Goal: Task Accomplishment & Management: Manage account settings

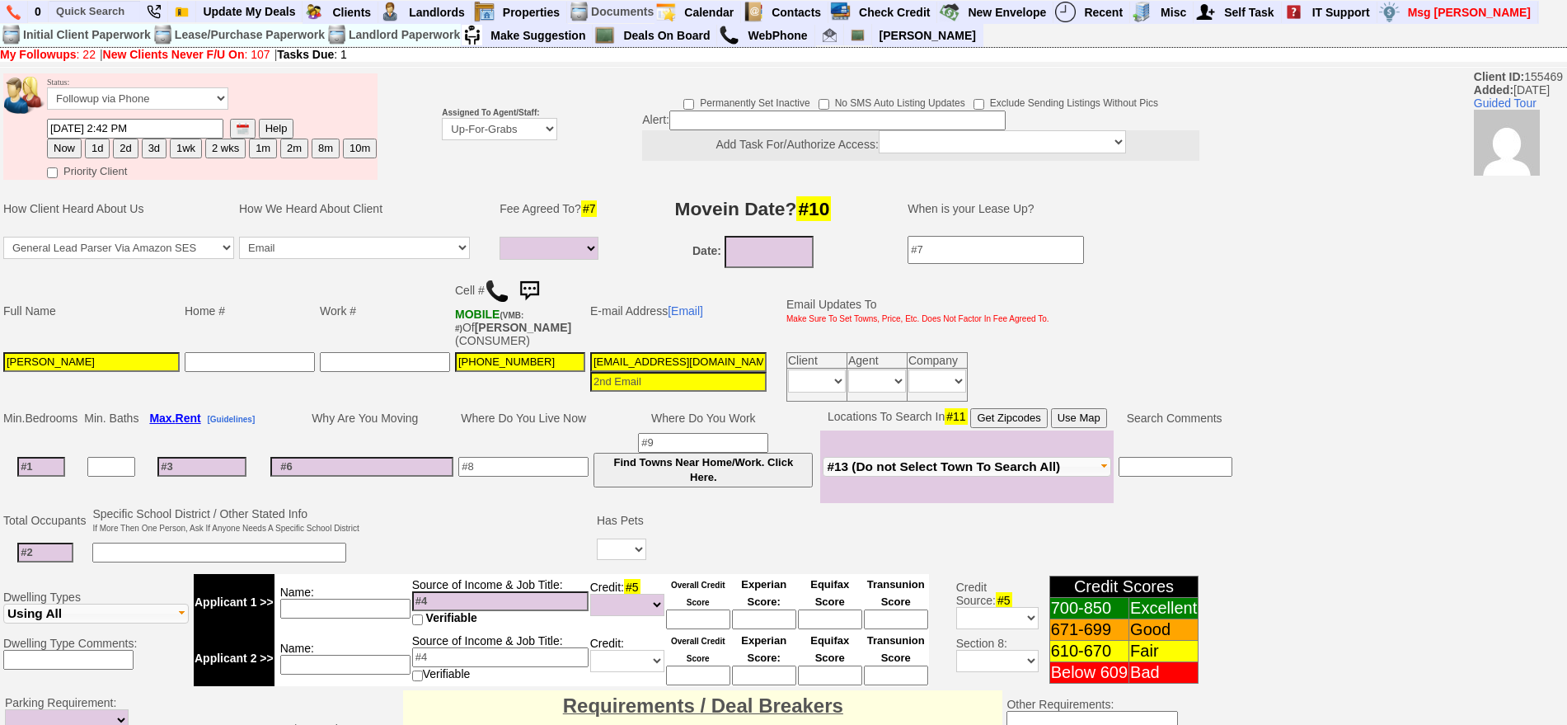
select select
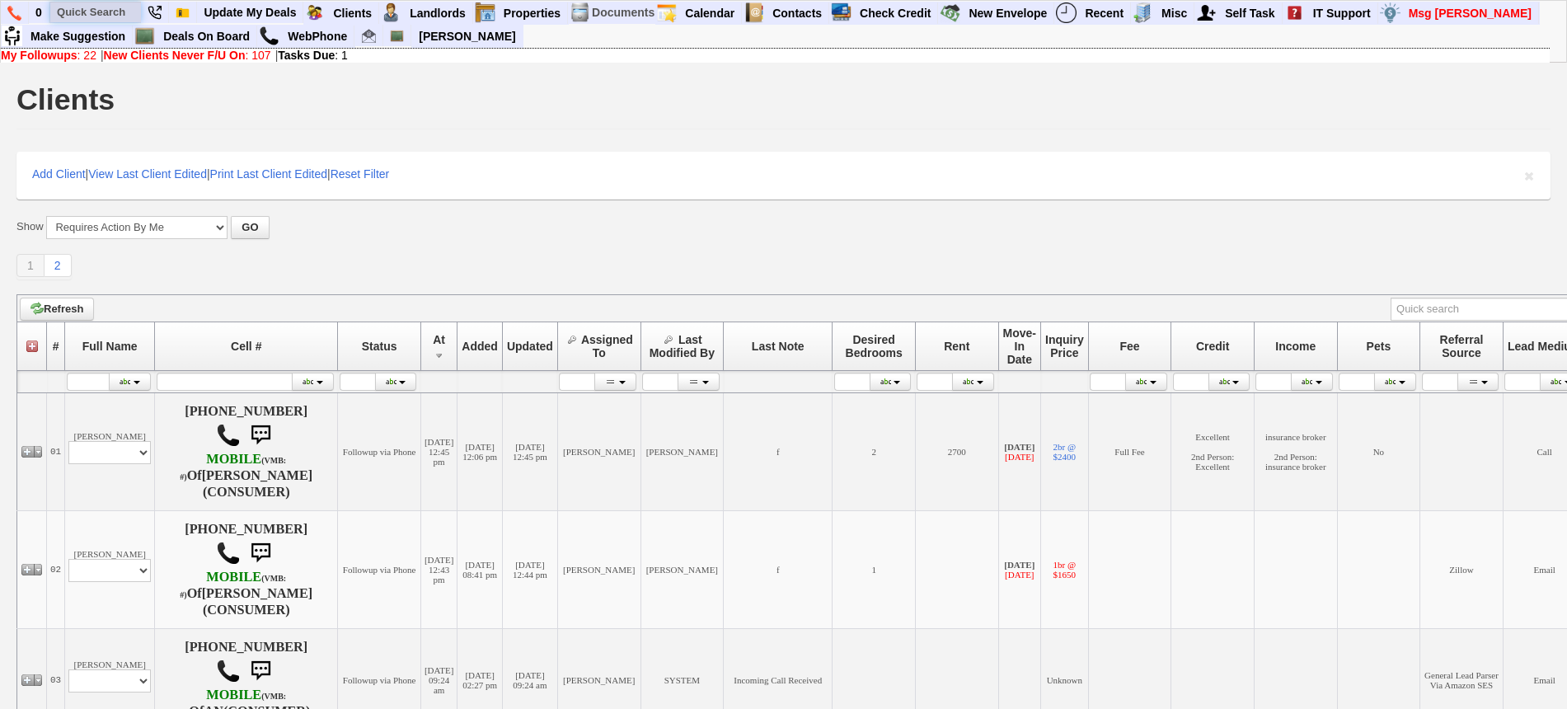
click at [107, 21] on input "text" at bounding box center [95, 12] width 91 height 21
paste input "3478670574"
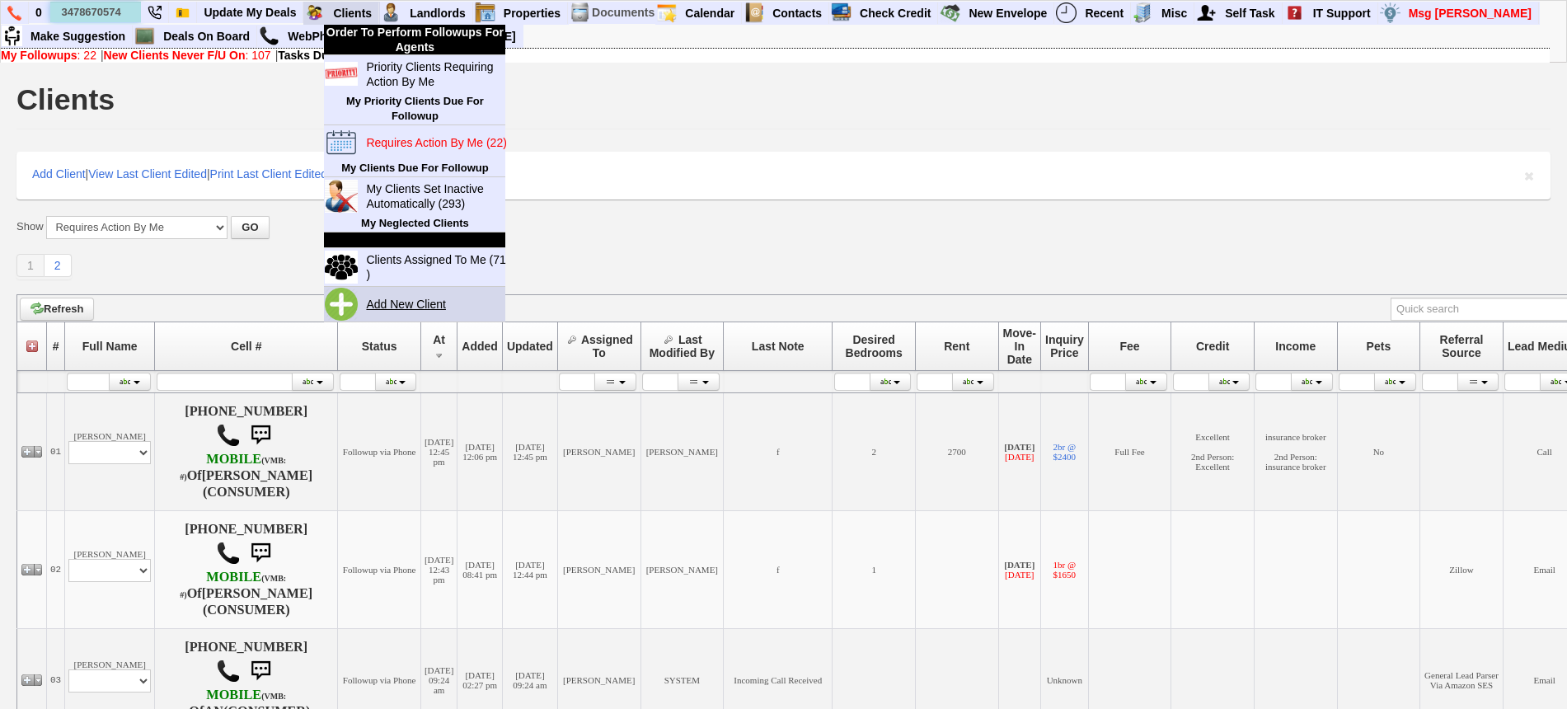
type input "3478670574"
click at [430, 293] on link "Add New Client" at bounding box center [412, 303] width 106 height 21
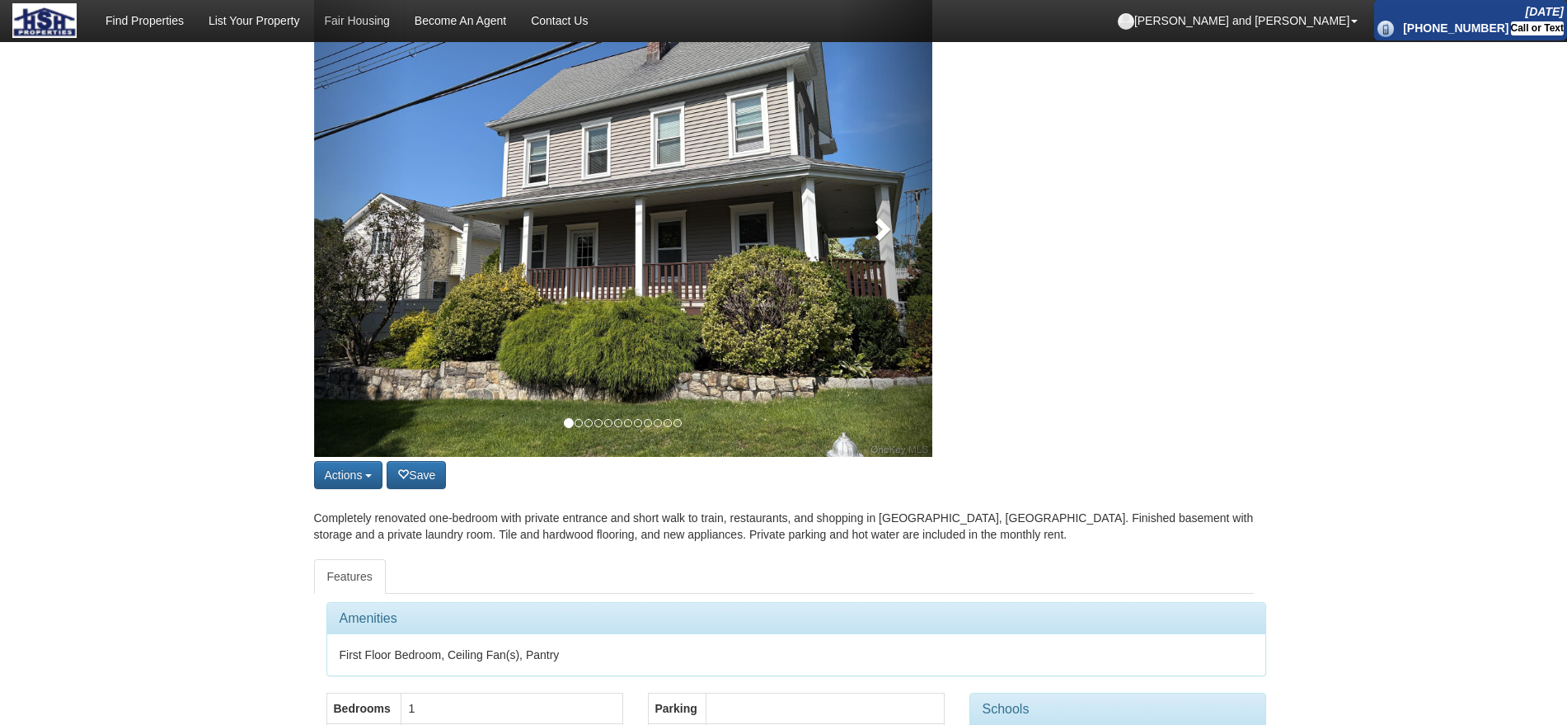
scroll to position [206, 0]
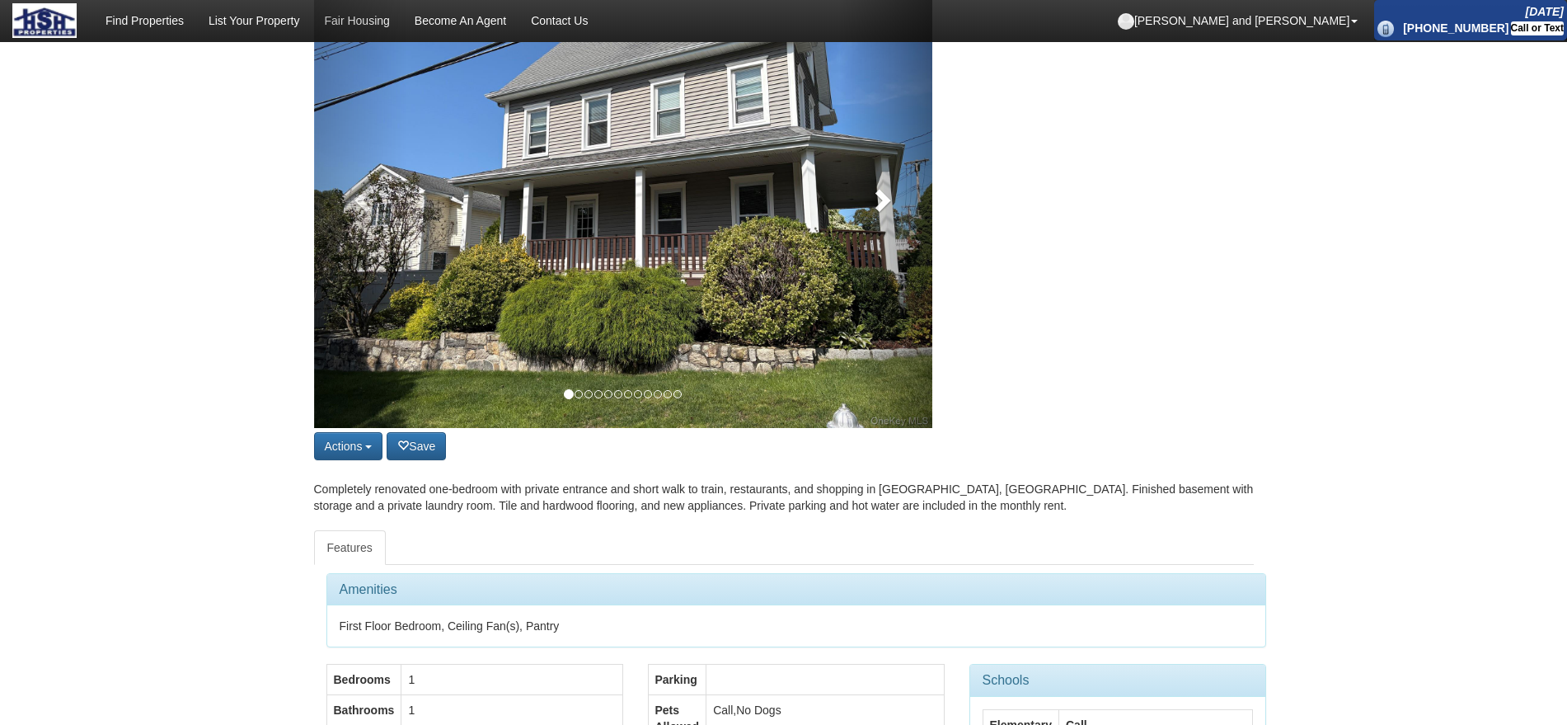
click at [866, 216] on link at bounding box center [885, 196] width 93 height 464
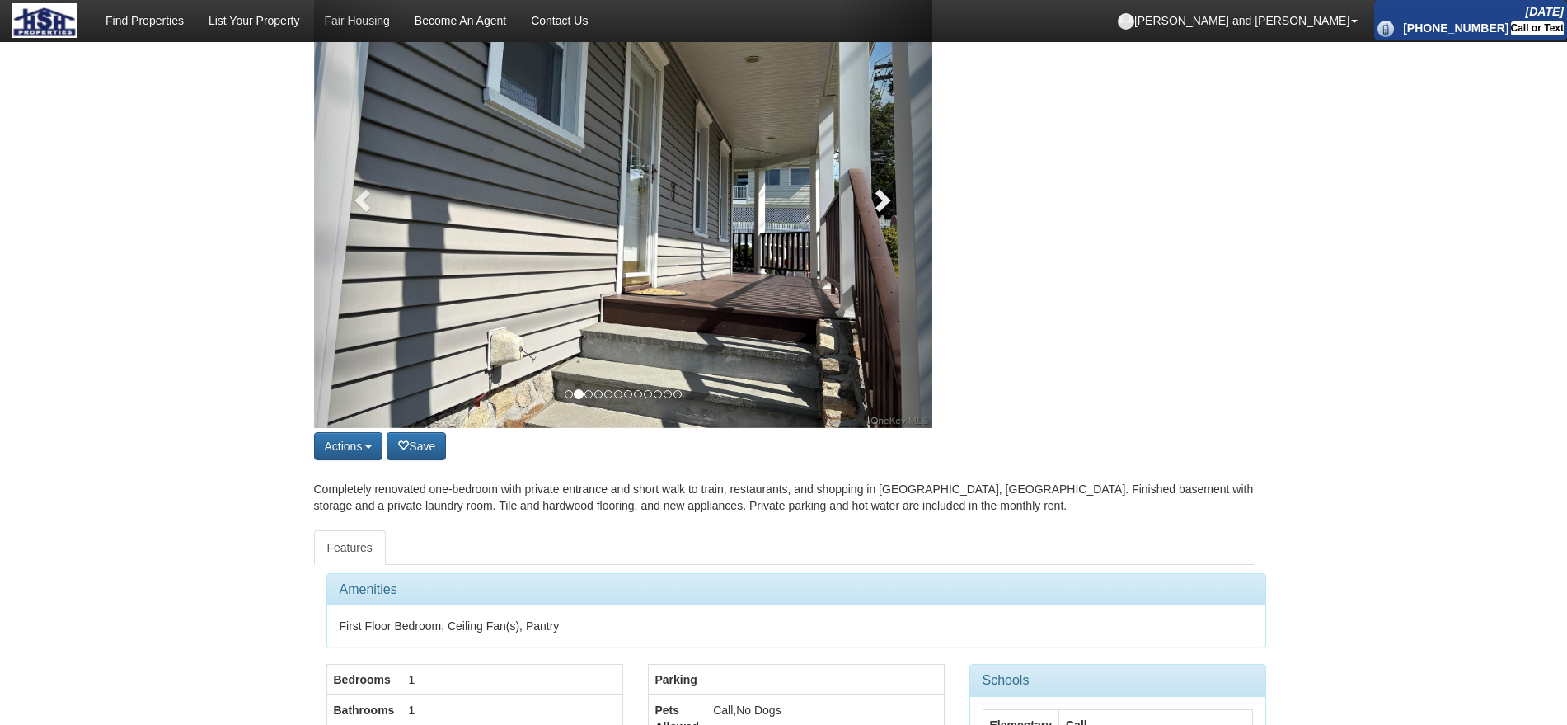
click at [866, 216] on link at bounding box center [885, 196] width 93 height 464
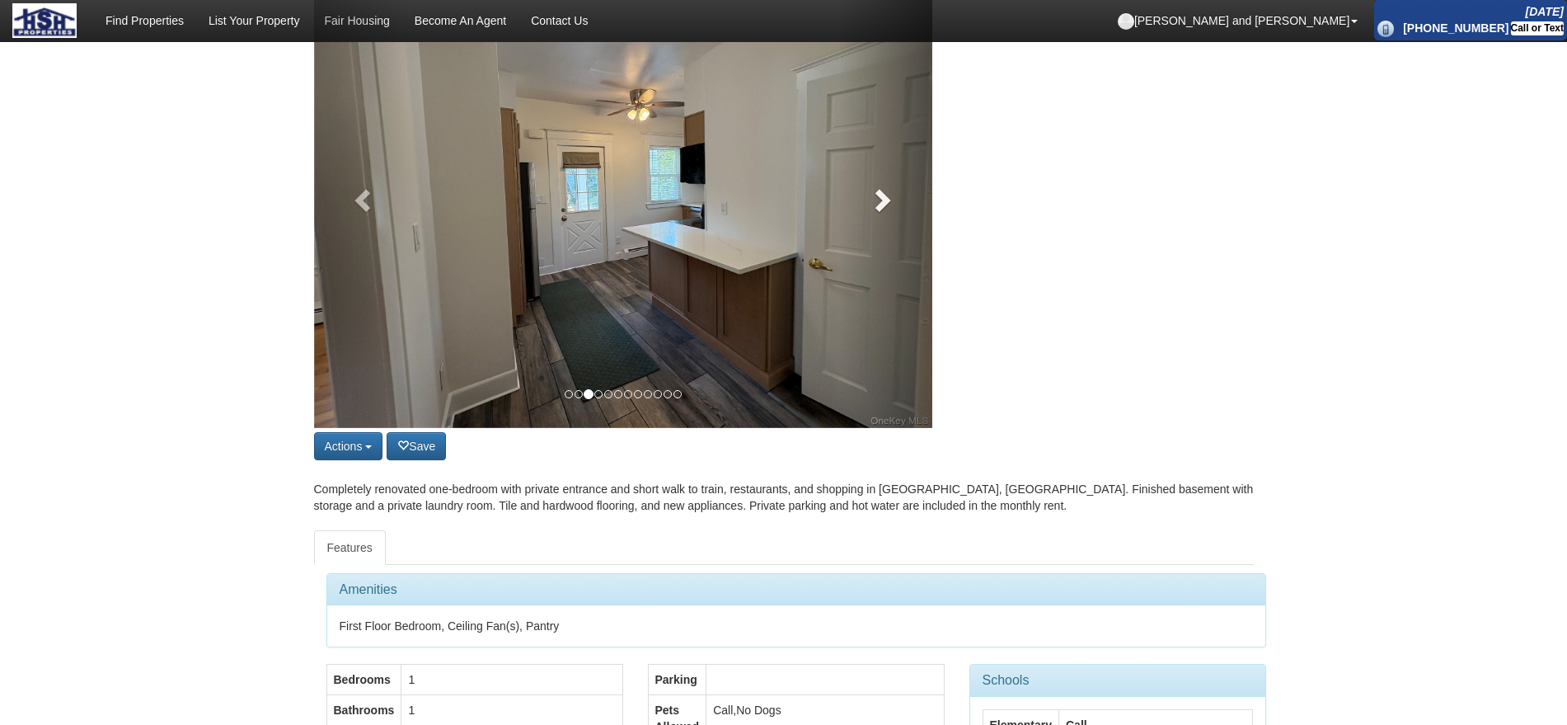
scroll to position [103, 0]
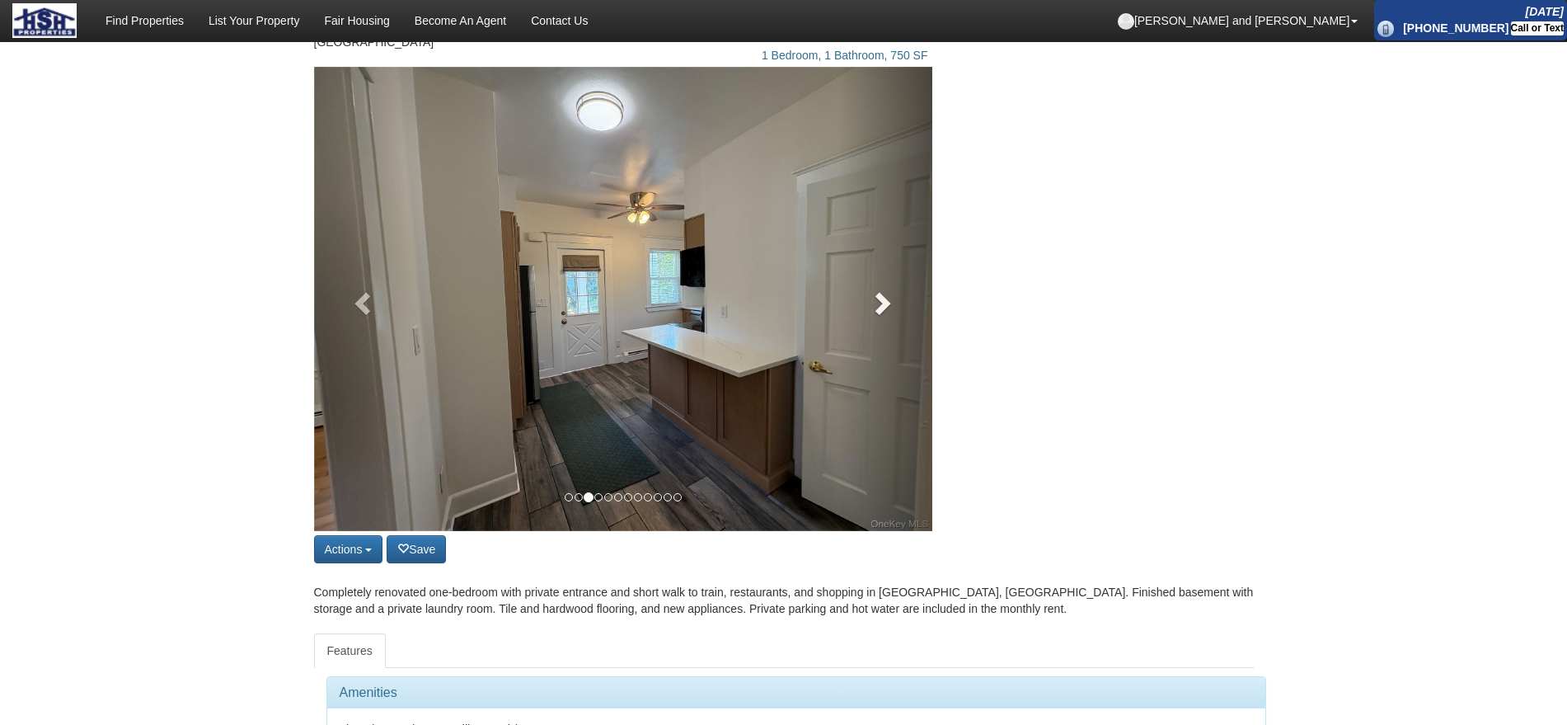
click at [877, 314] on link at bounding box center [885, 299] width 93 height 464
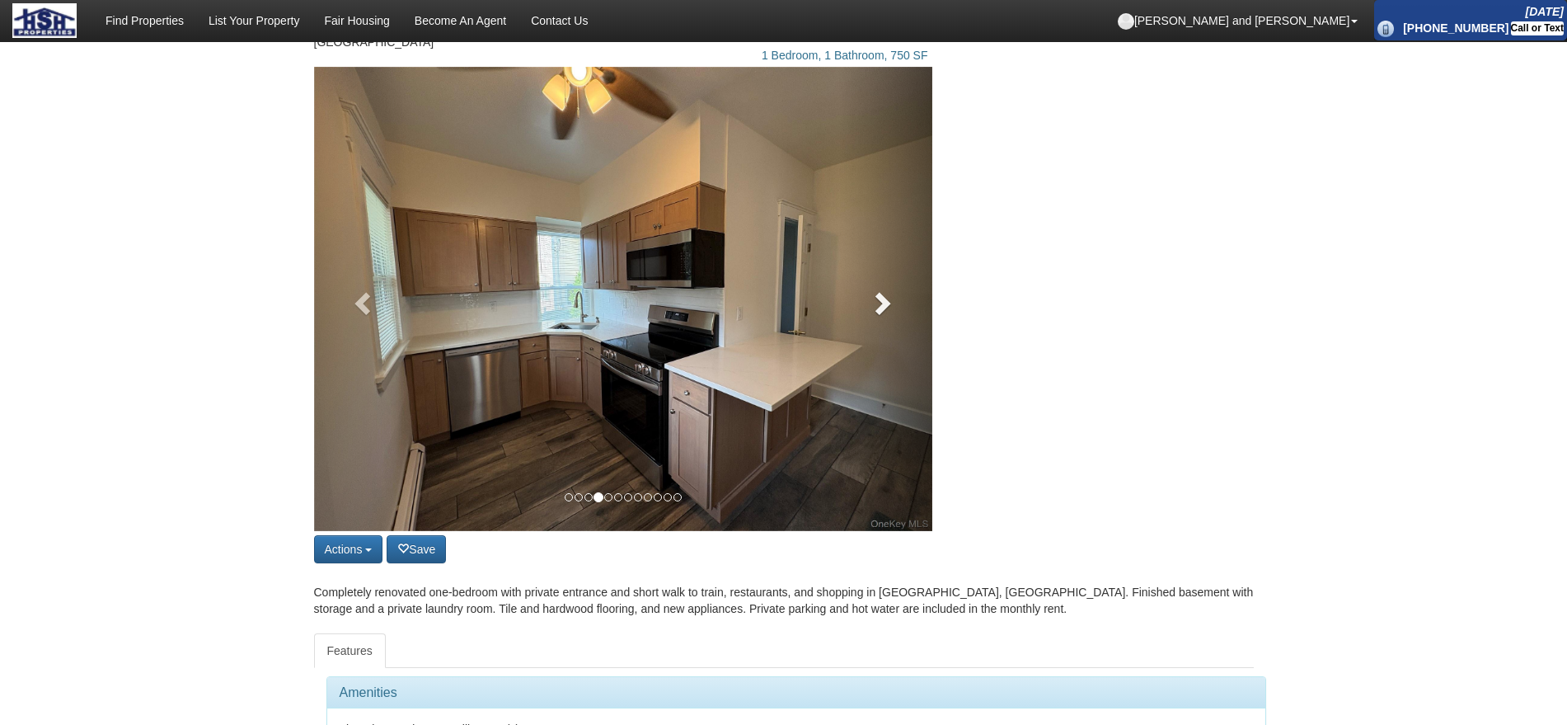
click at [877, 314] on link at bounding box center [885, 299] width 93 height 464
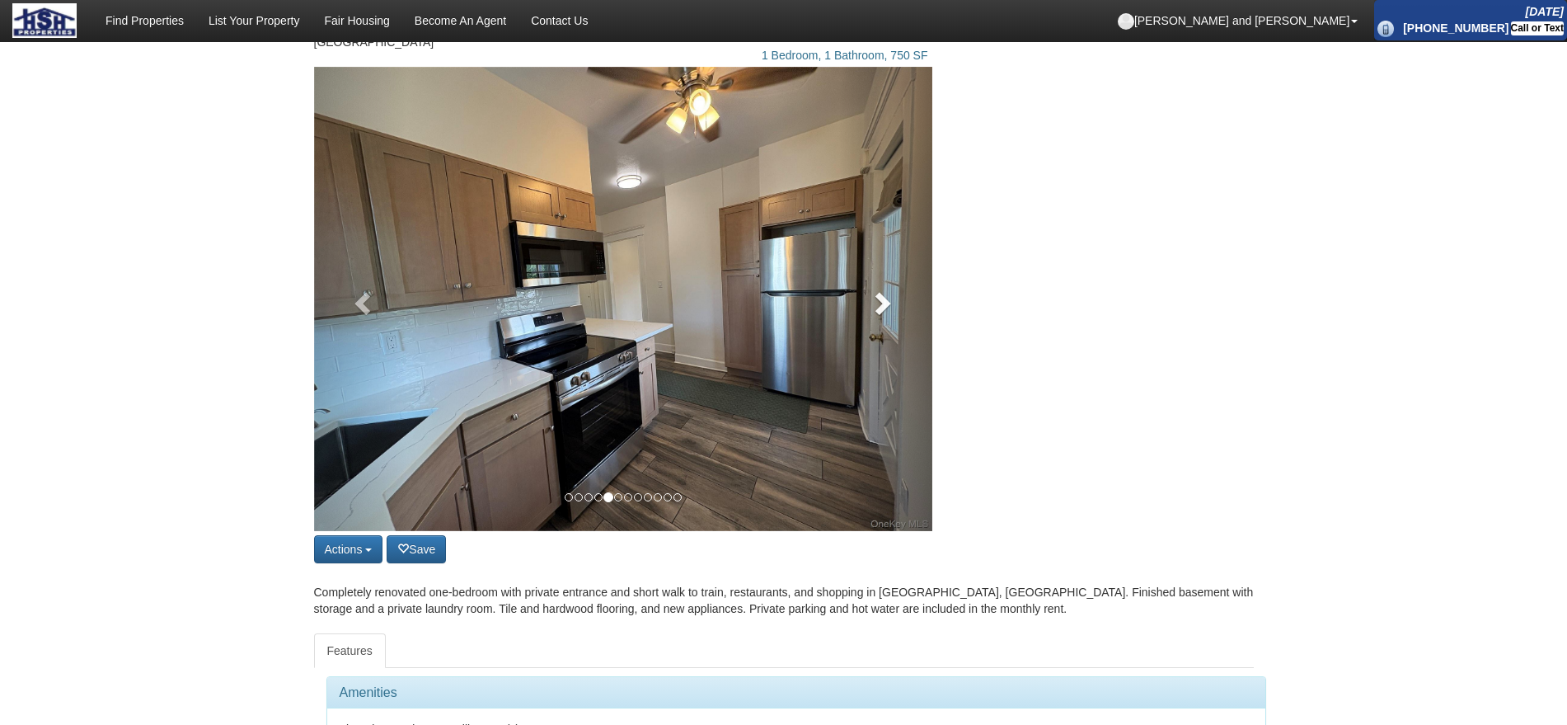
click at [877, 314] on link at bounding box center [885, 299] width 93 height 464
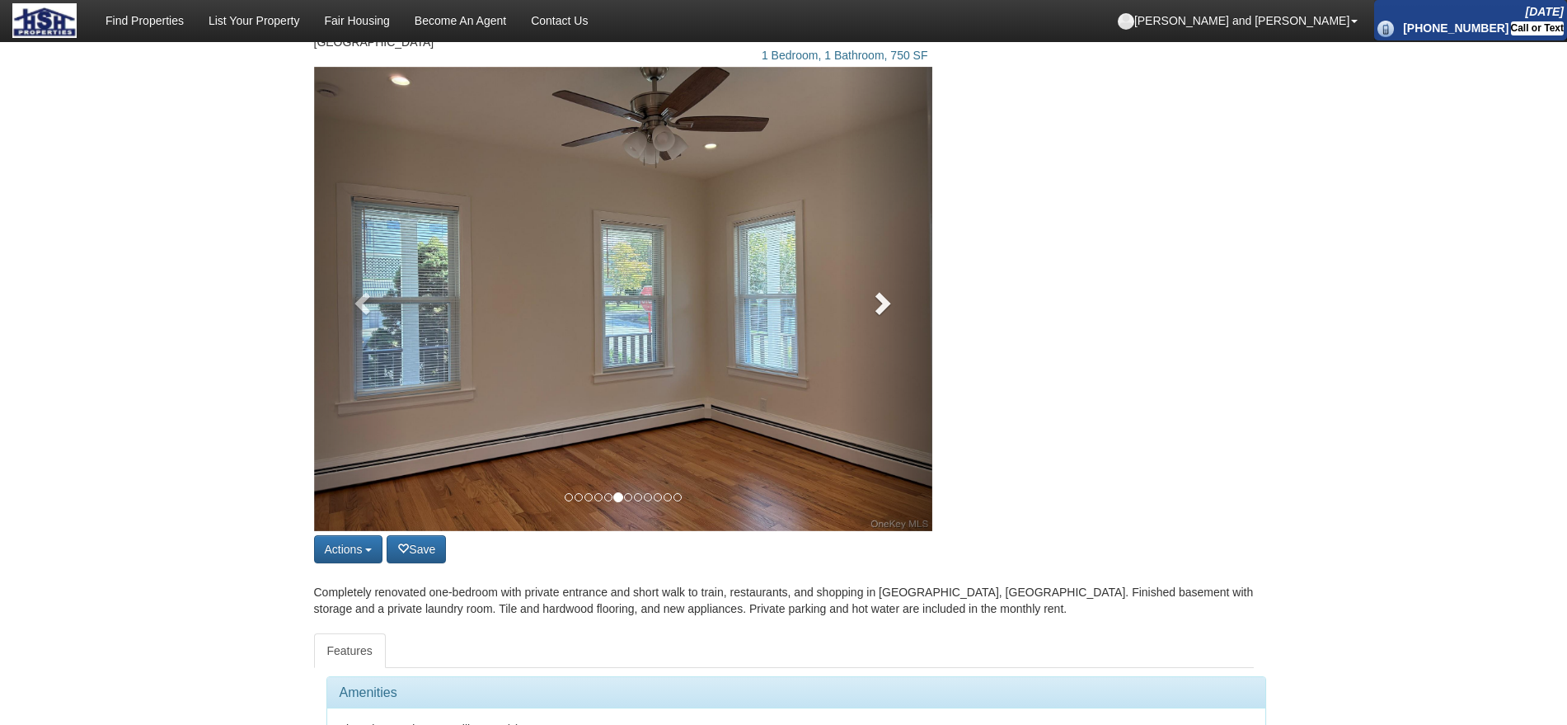
click at [877, 314] on link at bounding box center [885, 299] width 93 height 464
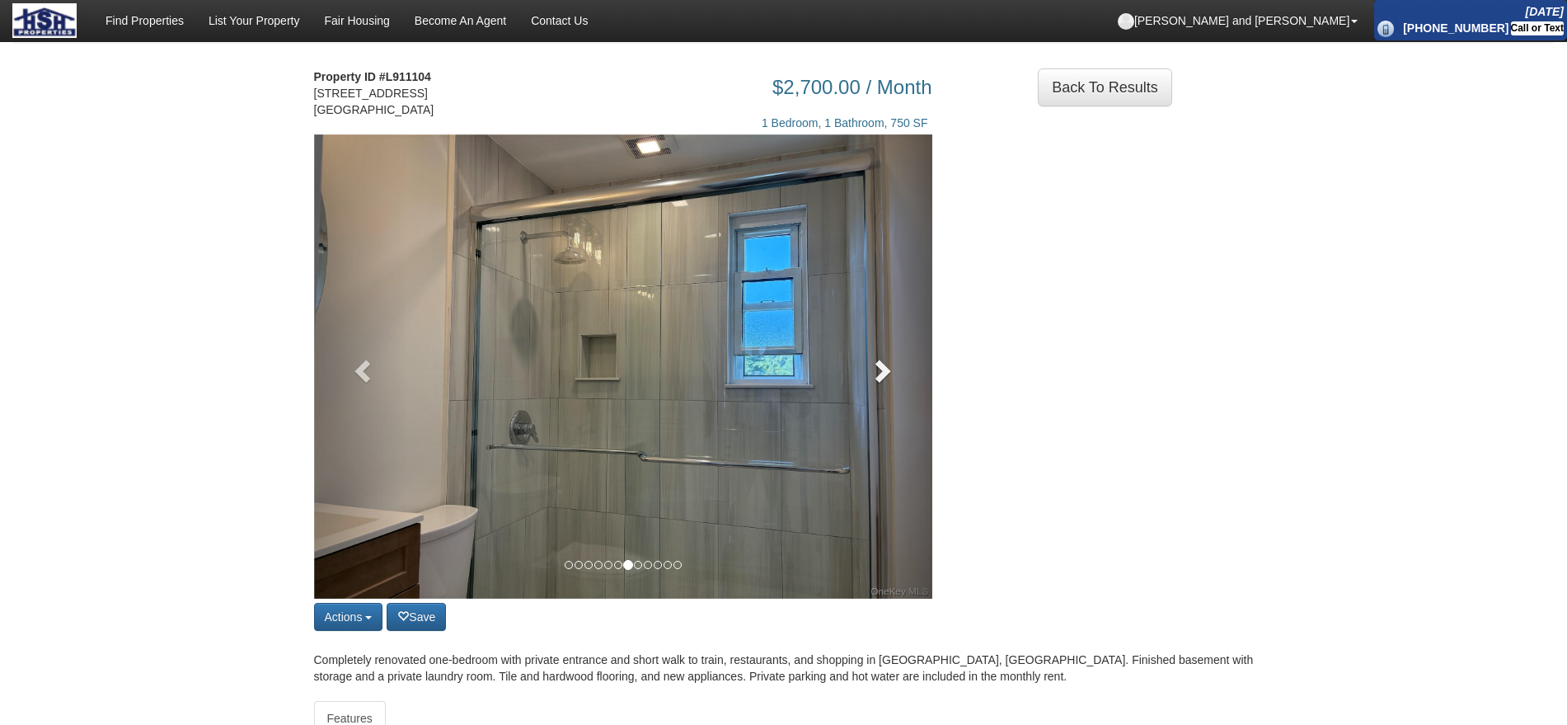
scroll to position [0, 0]
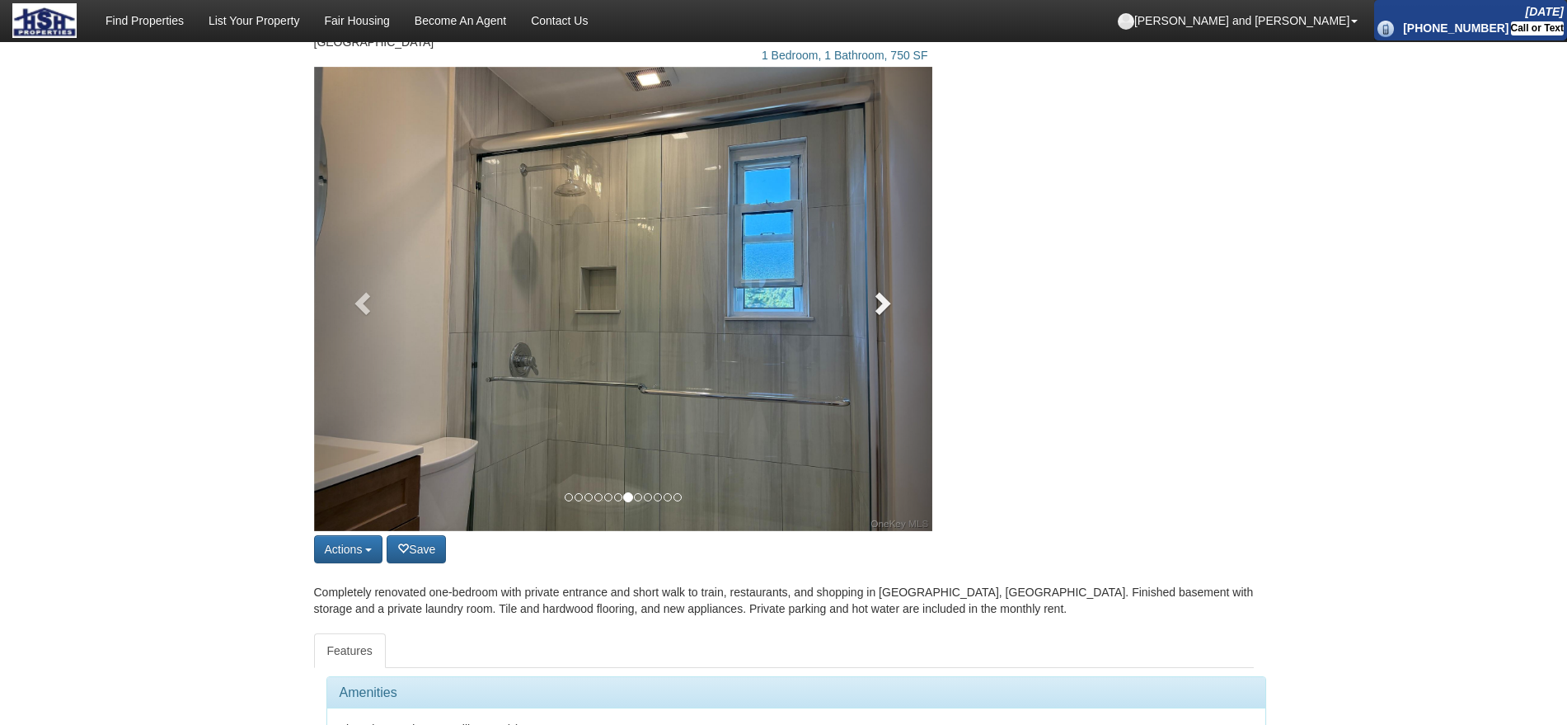
click at [873, 358] on link at bounding box center [885, 299] width 93 height 464
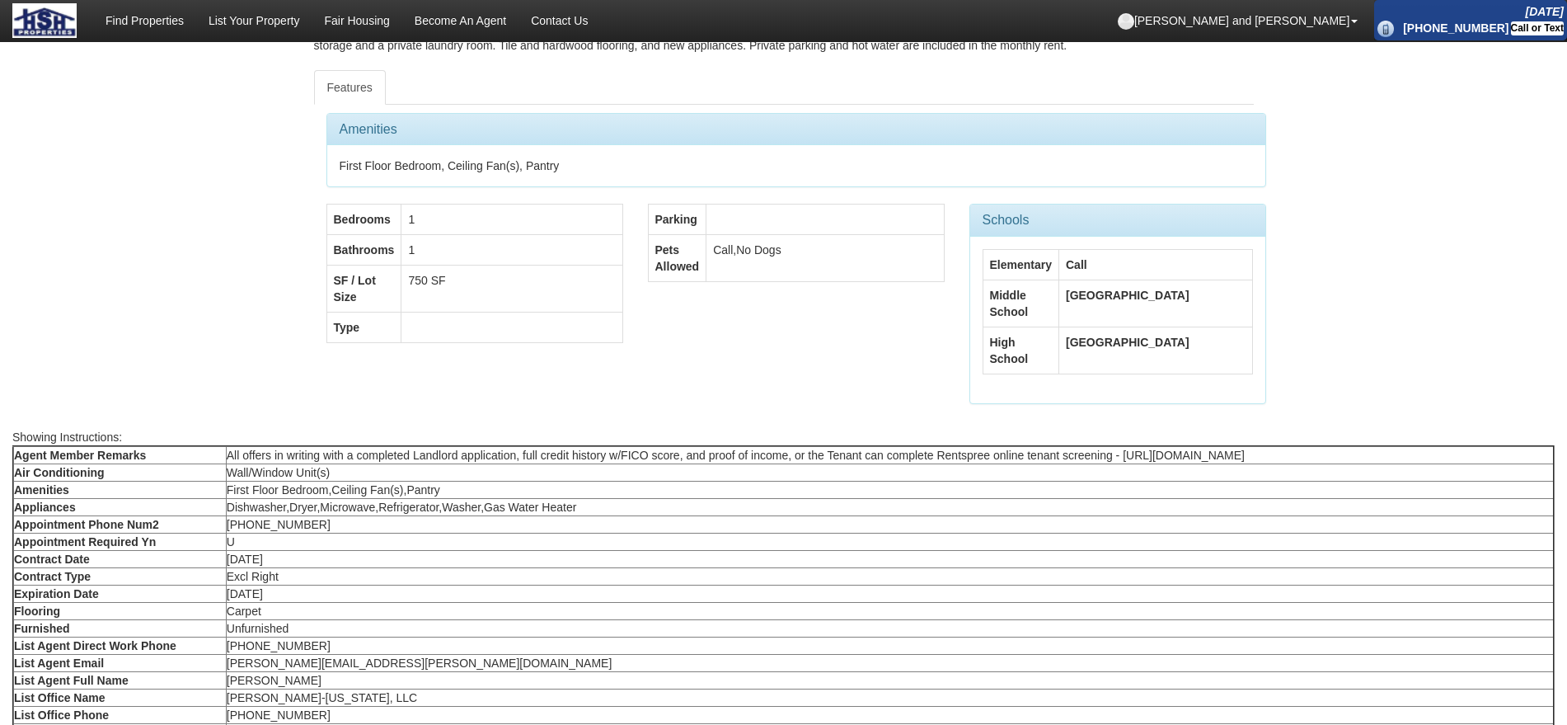
scroll to position [721, 0]
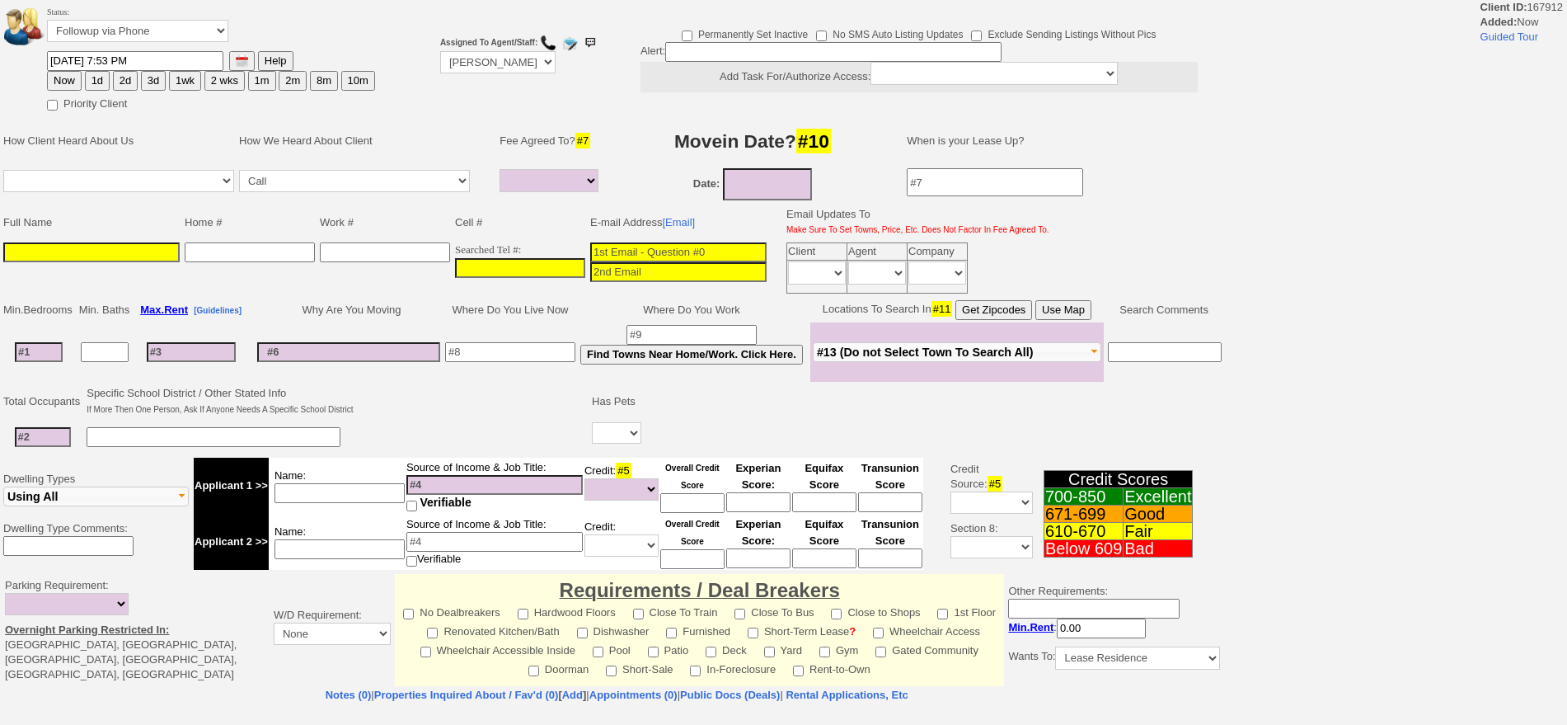
select select
click at [523, 275] on input "___-___-____" at bounding box center [520, 268] width 130 height 20
paste input "347-867-0574"
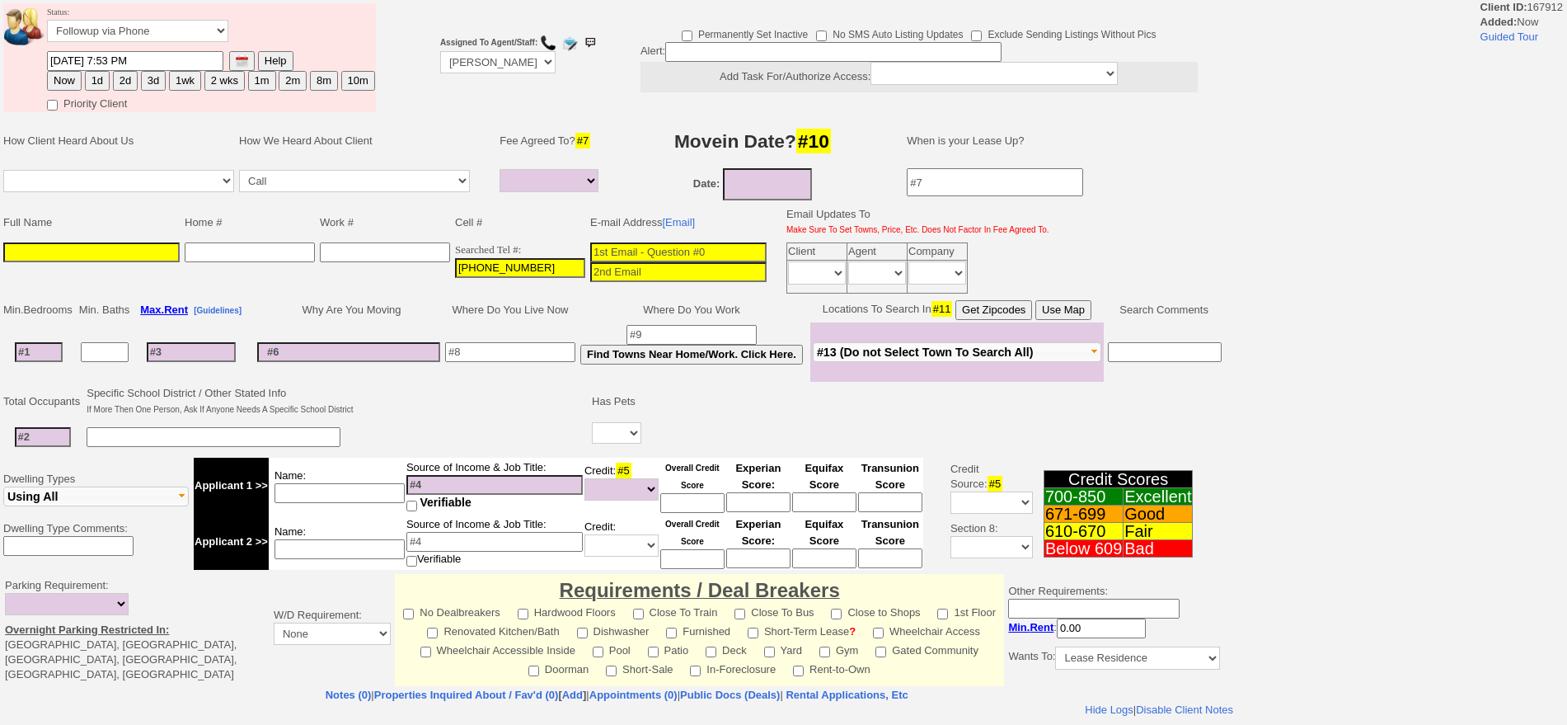
type input "347-867-0574"
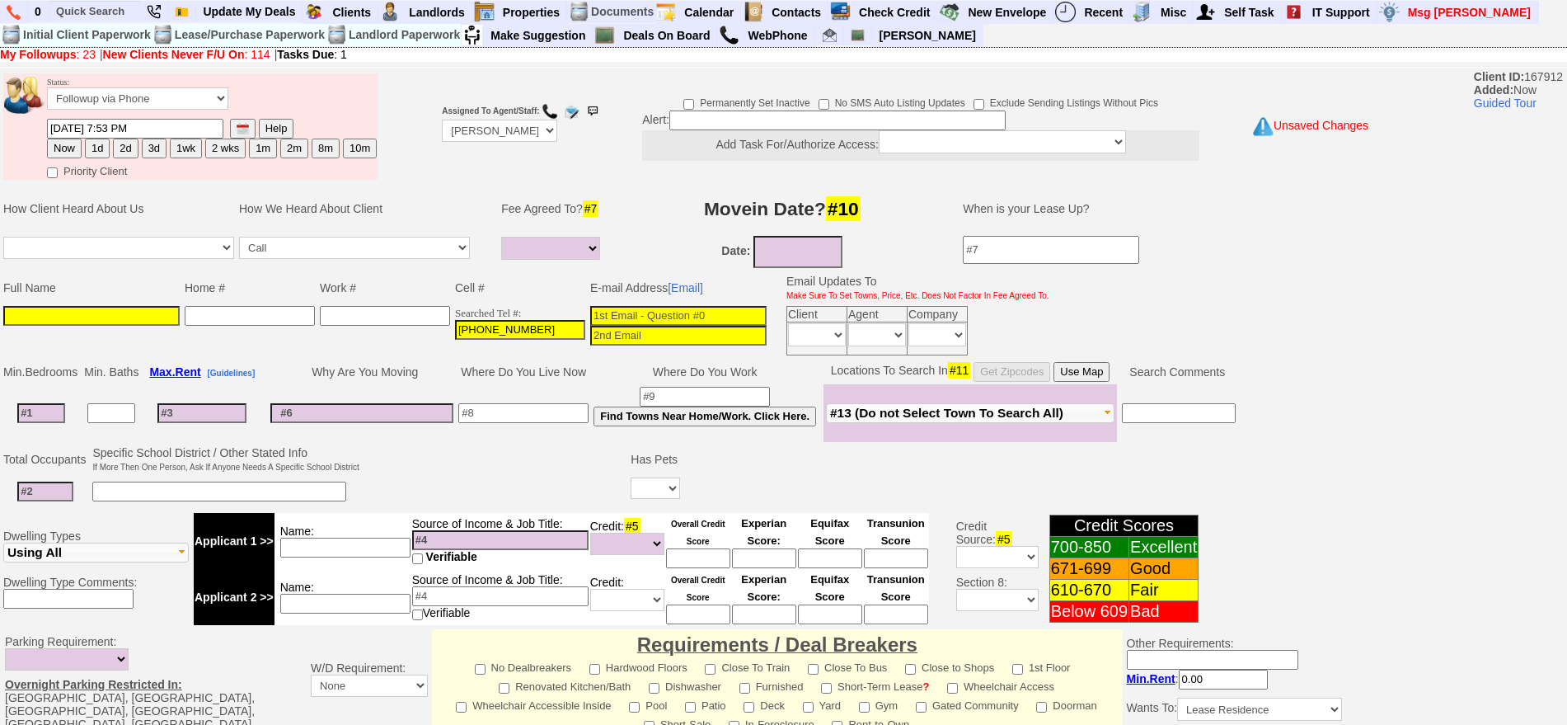
click at [666, 312] on input at bounding box center [678, 316] width 176 height 20
paste input "tashahammon@gmail.com"
type input "tashahammon@gmail.com"
click at [153, 319] on input at bounding box center [91, 316] width 176 height 20
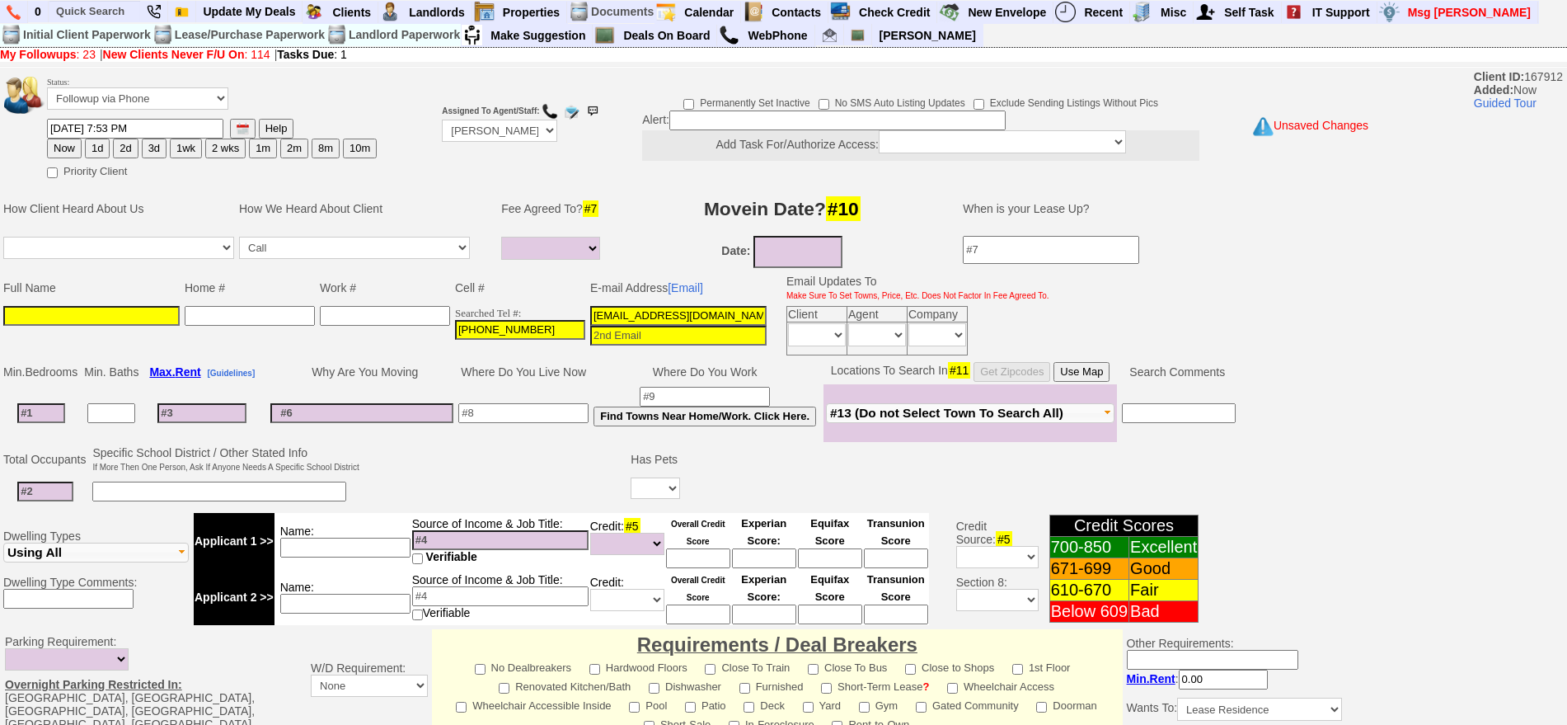
paste input "Donna campbell"
type input "Donna campbell"
click at [100, 141] on button "1d" at bounding box center [97, 148] width 25 height 20
type input "09/15/2025 07:53 PM"
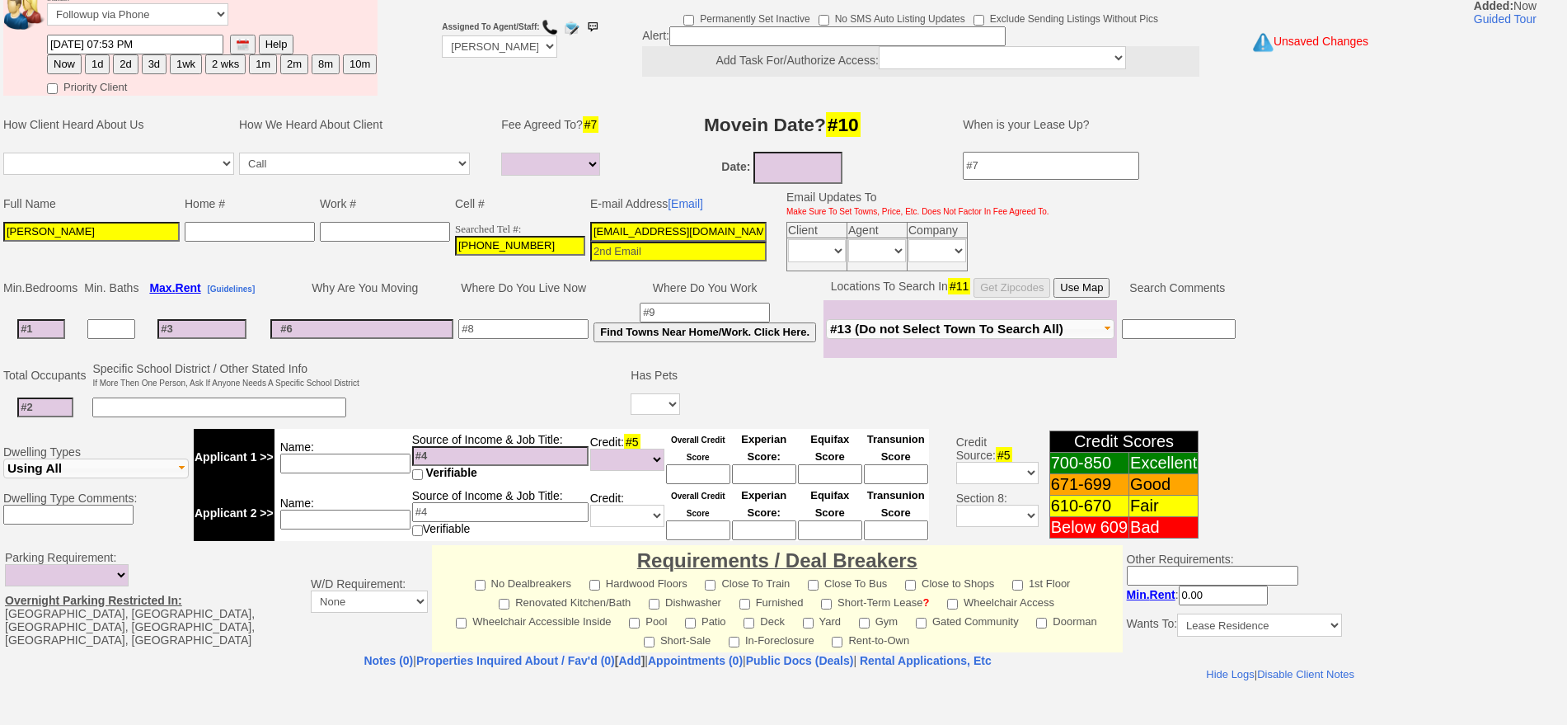
scroll to position [416, 0]
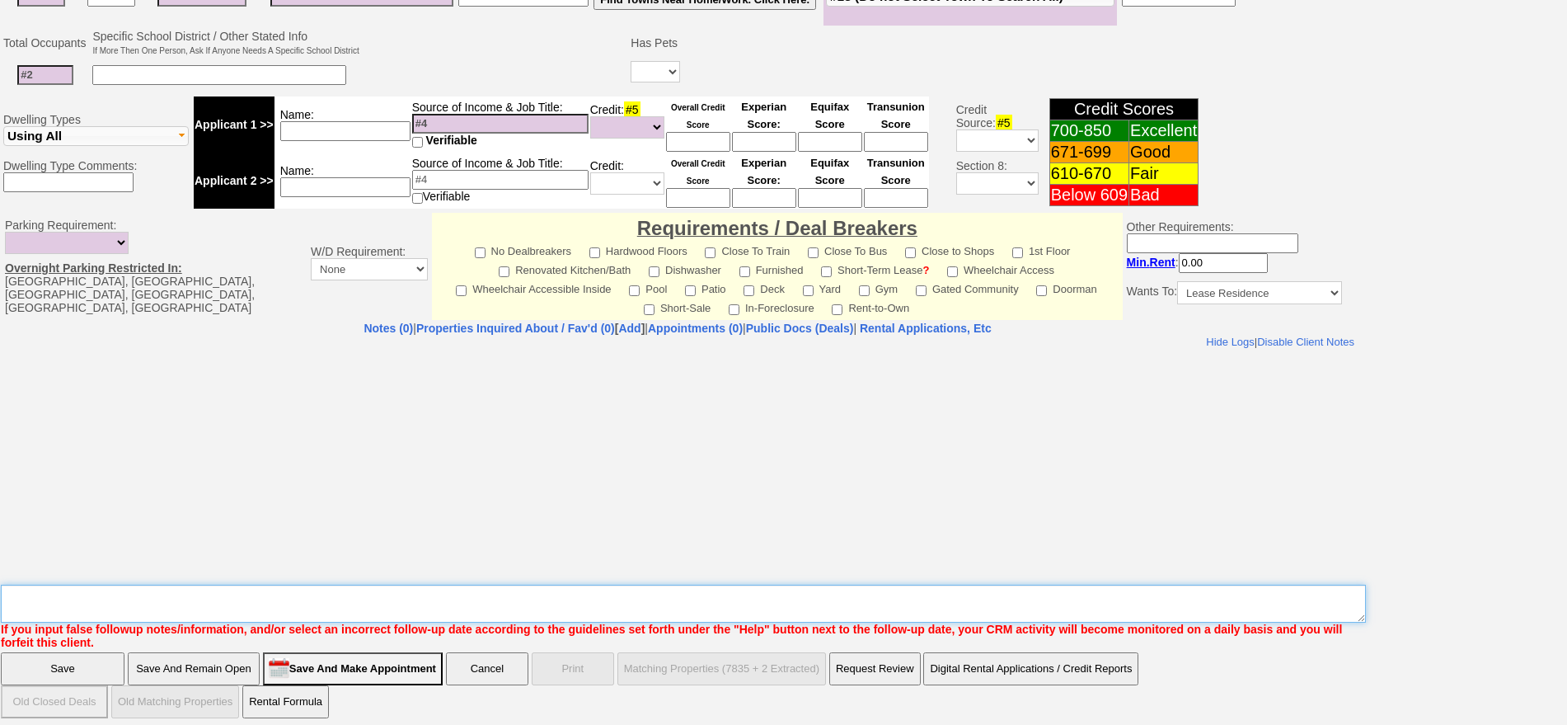
click at [180, 602] on textarea "Insert New Note Here" at bounding box center [683, 603] width 1365 height 38
type textarea "f"
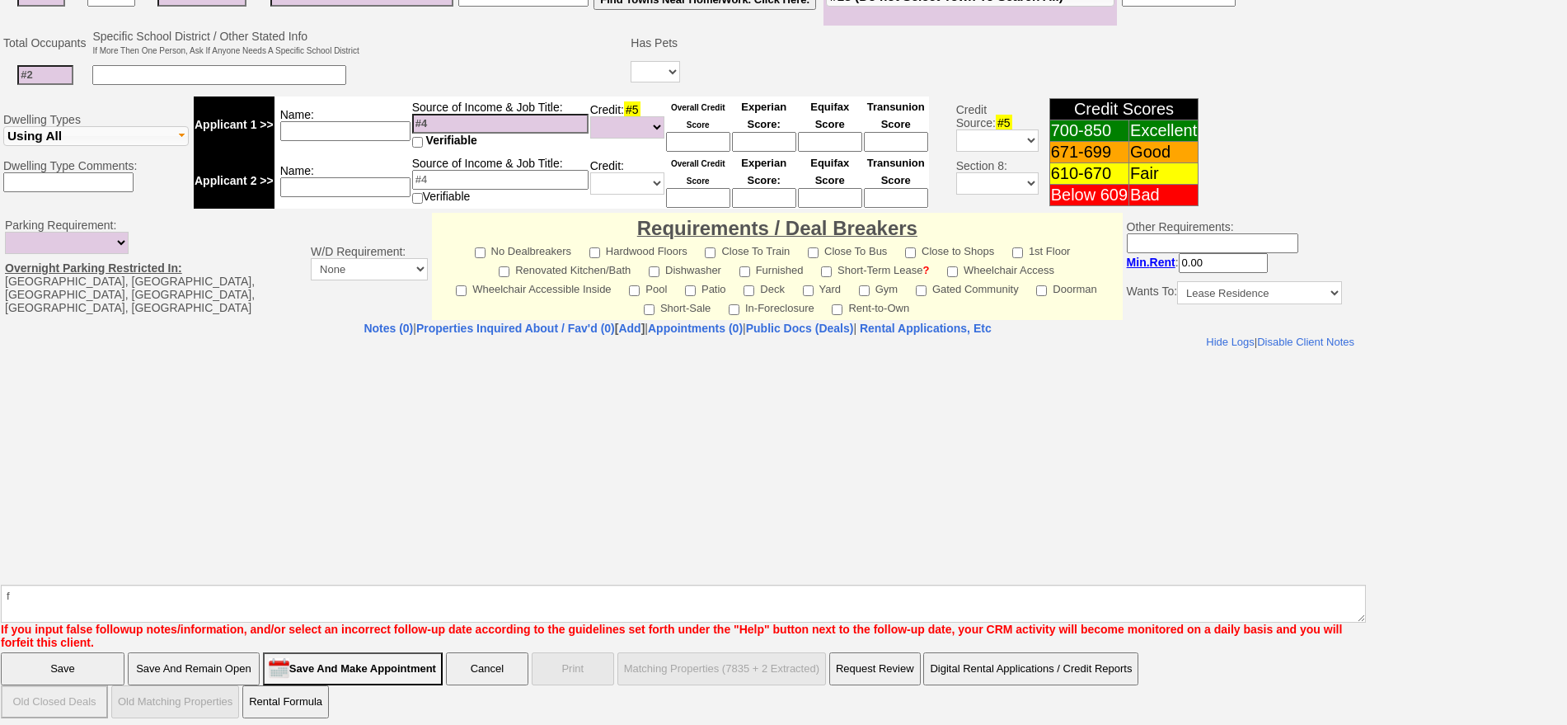
click input "Save" at bounding box center [63, 668] width 124 height 33
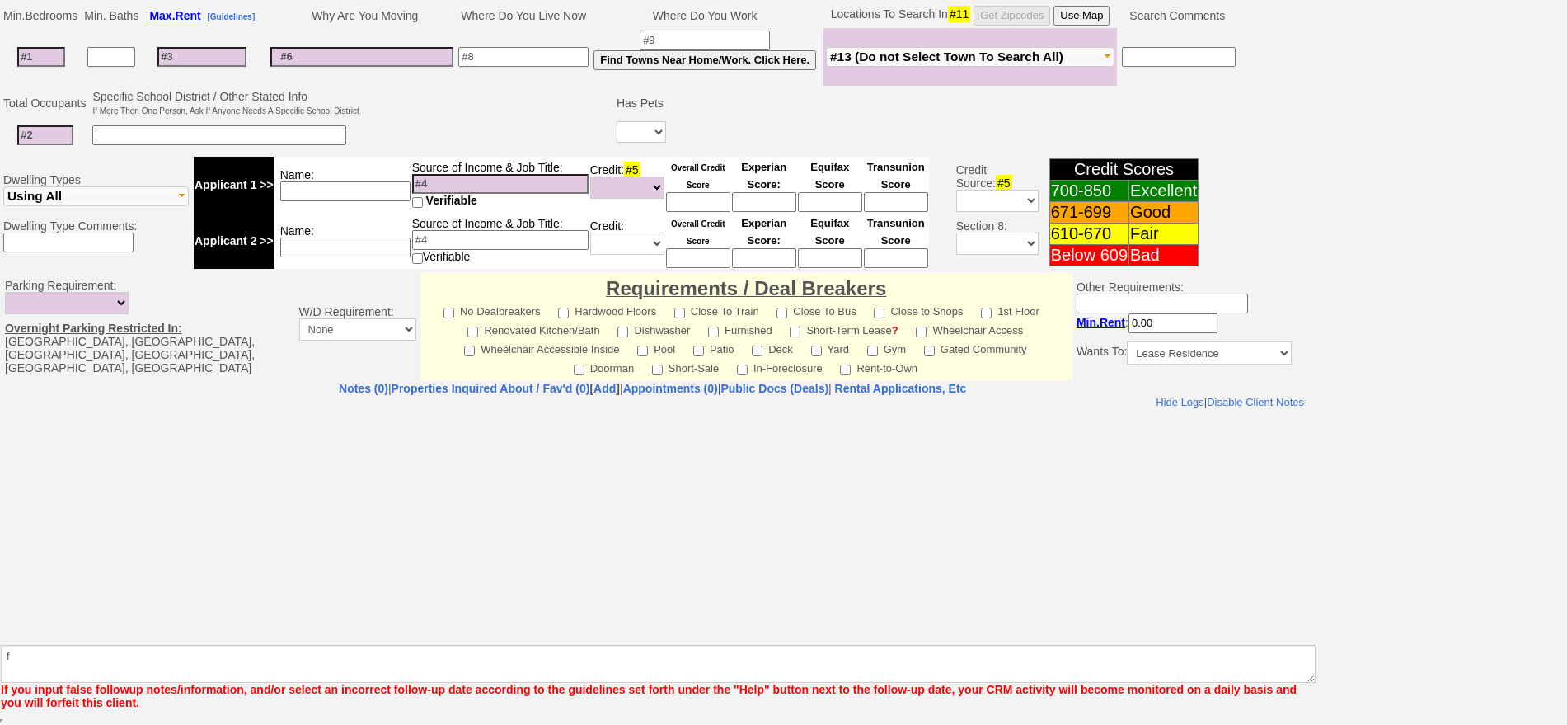
scroll to position [356, 0]
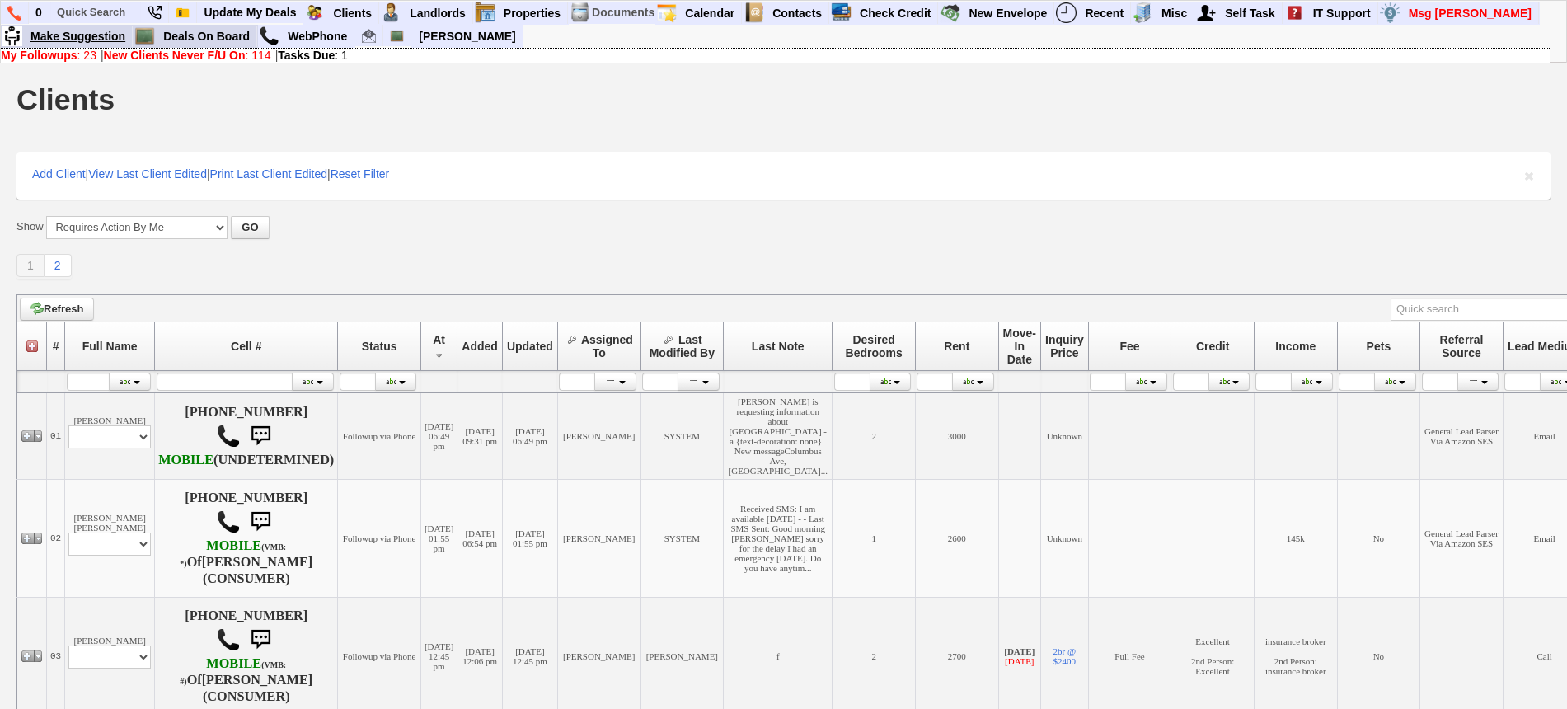
click at [133, 27] on link "Make Suggestion" at bounding box center [78, 36] width 109 height 21
click at [80, 11] on input "text" at bounding box center [95, 12] width 91 height 21
paste input "[PHONE_NUMBER]"
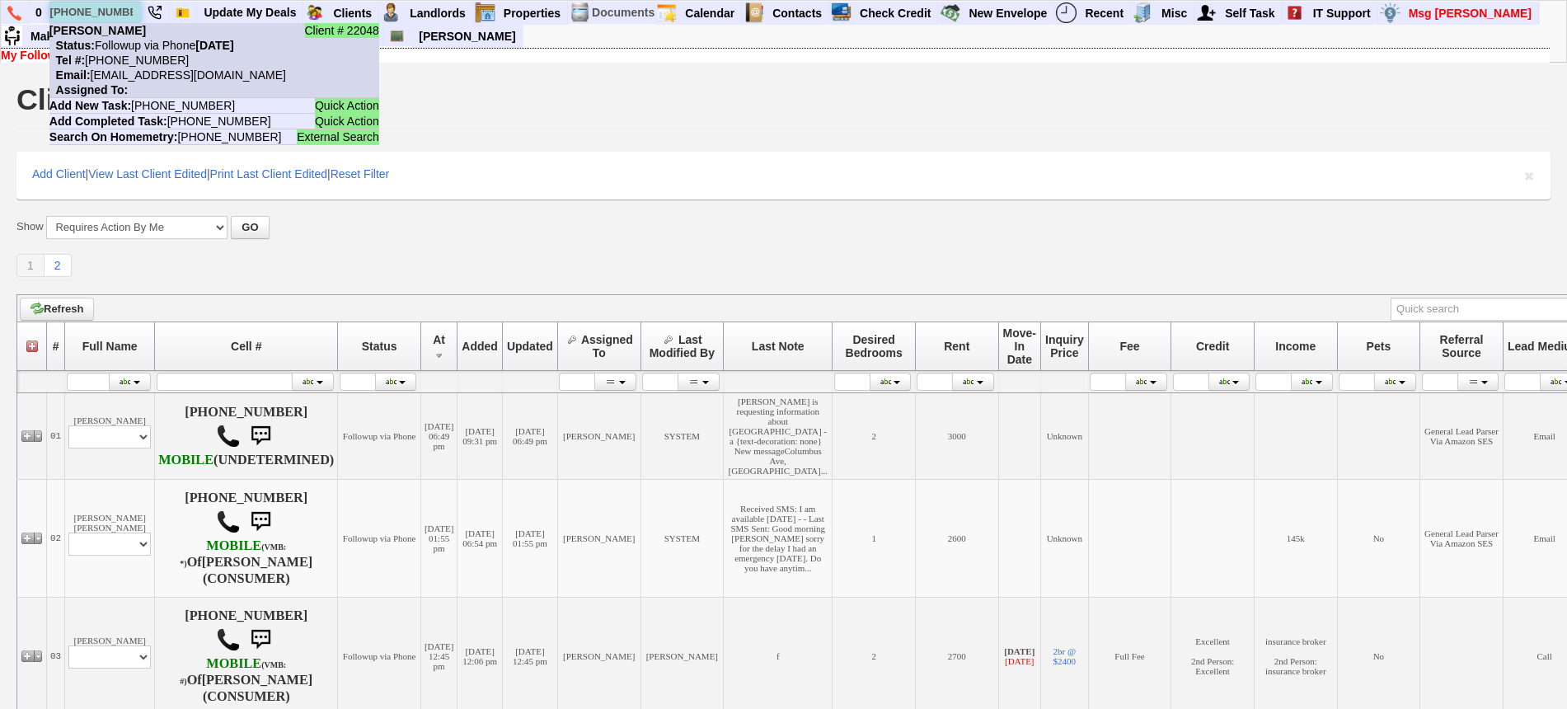
type input "[PHONE_NUMBER]"
click at [129, 29] on b "[PERSON_NAME]" at bounding box center [97, 30] width 96 height 13
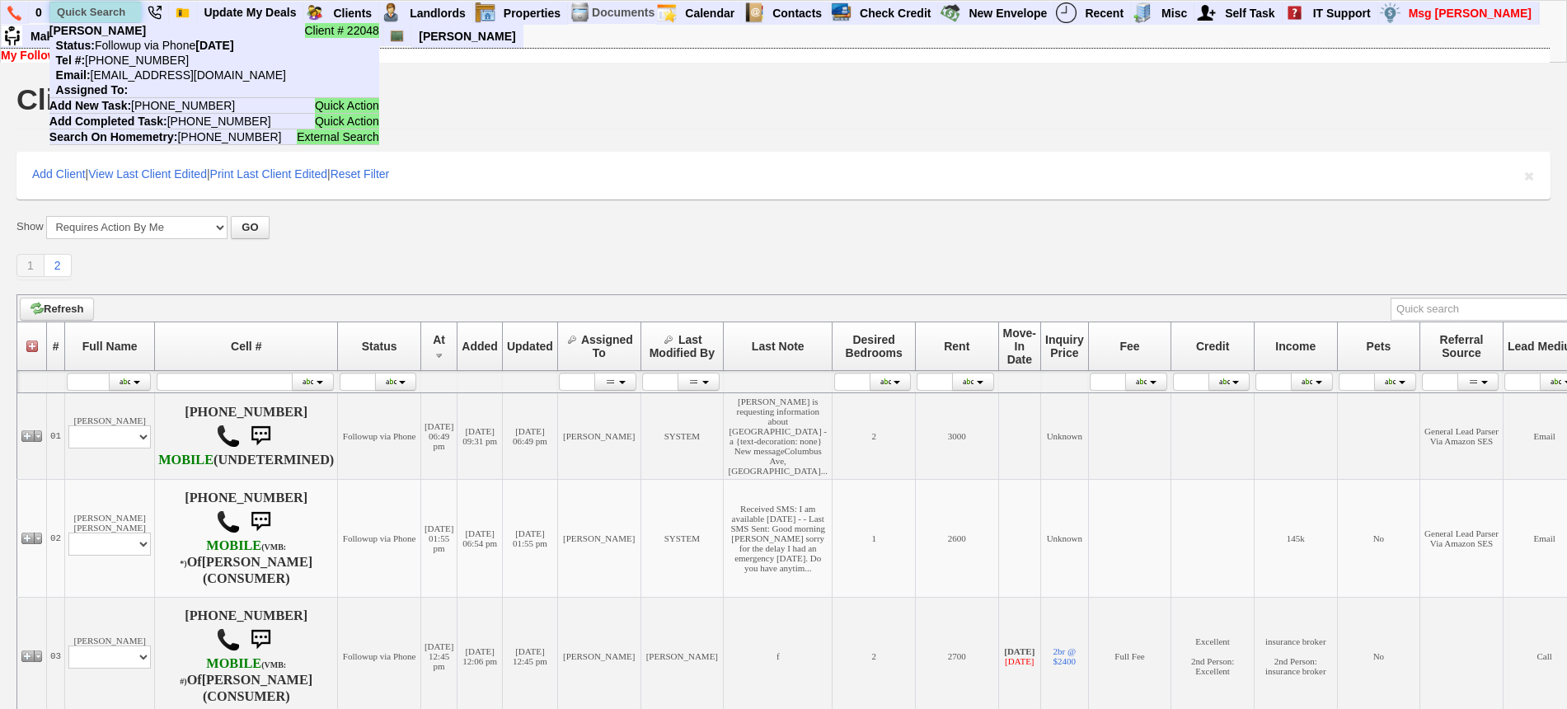
click at [98, 12] on input "text" at bounding box center [95, 12] width 91 height 21
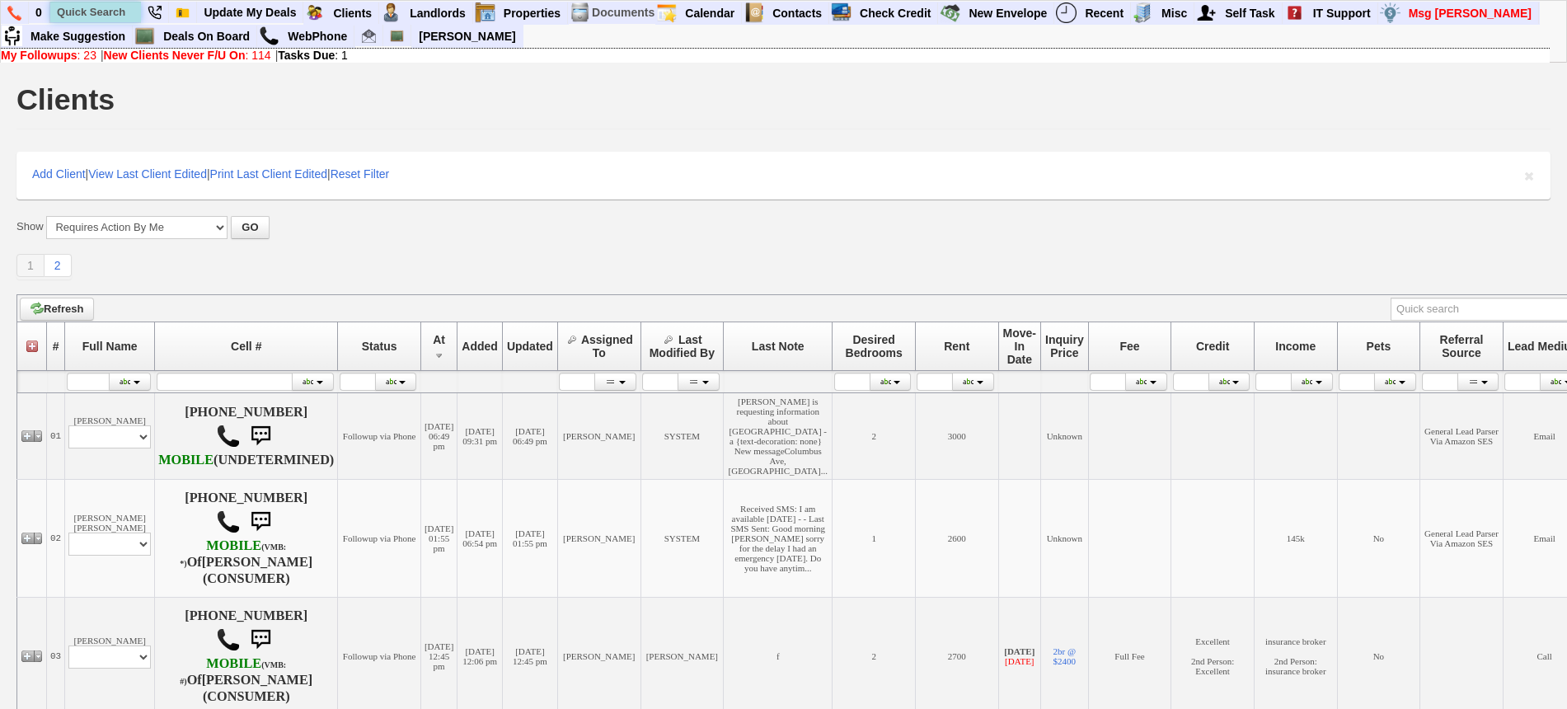
paste input "[PHONE_NUMBER]"
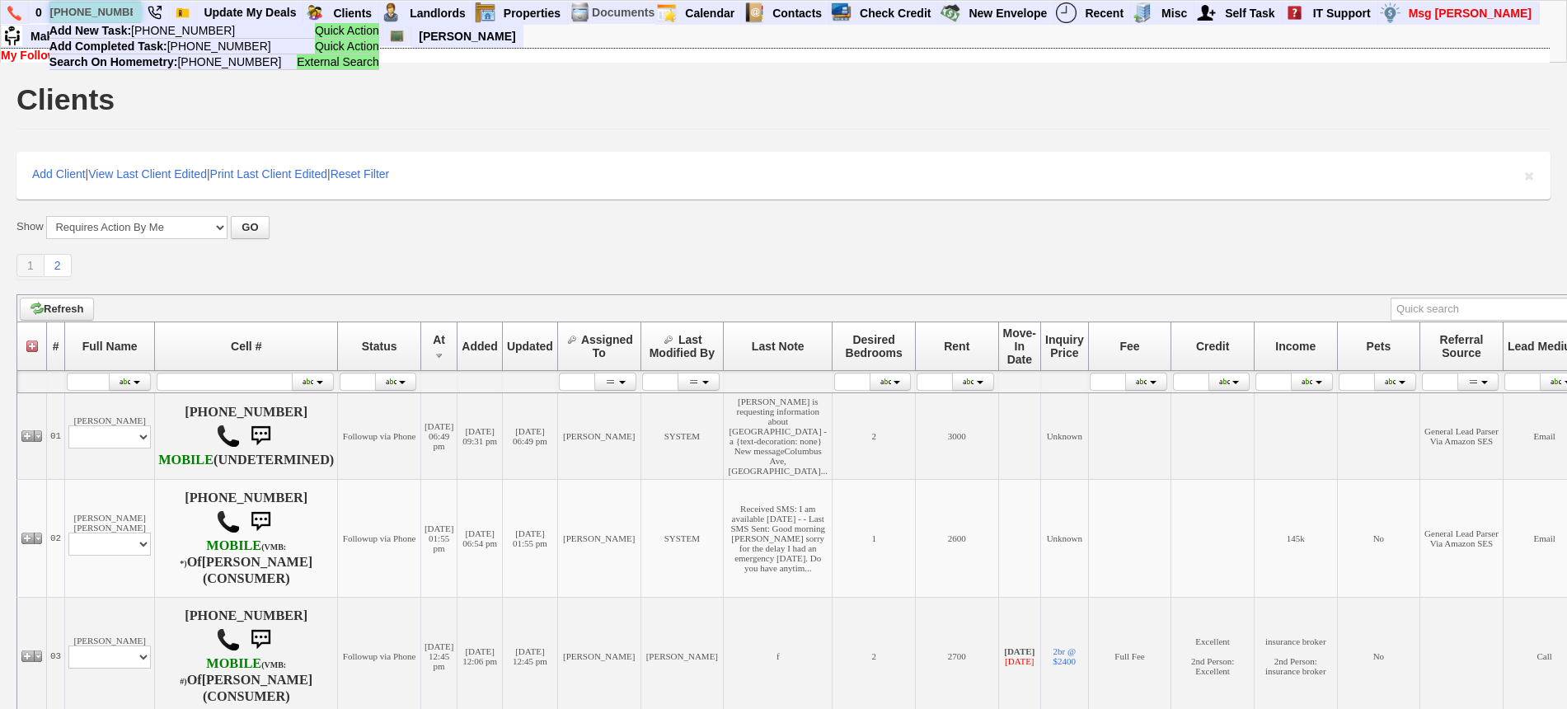
click at [93, 10] on input "(917) 734-5787" at bounding box center [95, 12] width 91 height 21
paste input "914-775-8988"
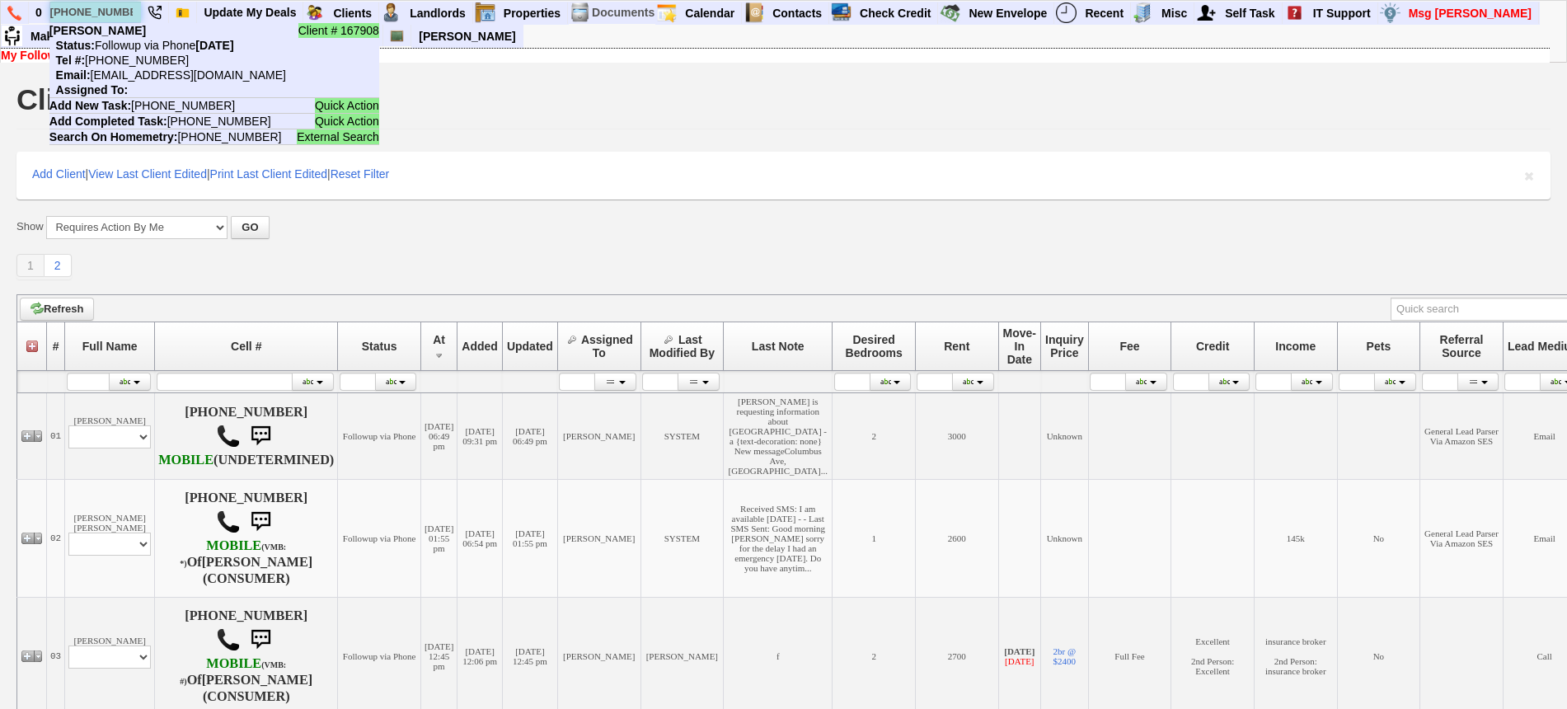
click at [95, 9] on input "914-775-8988" at bounding box center [95, 12] width 91 height 21
paste input "7-659-2790"
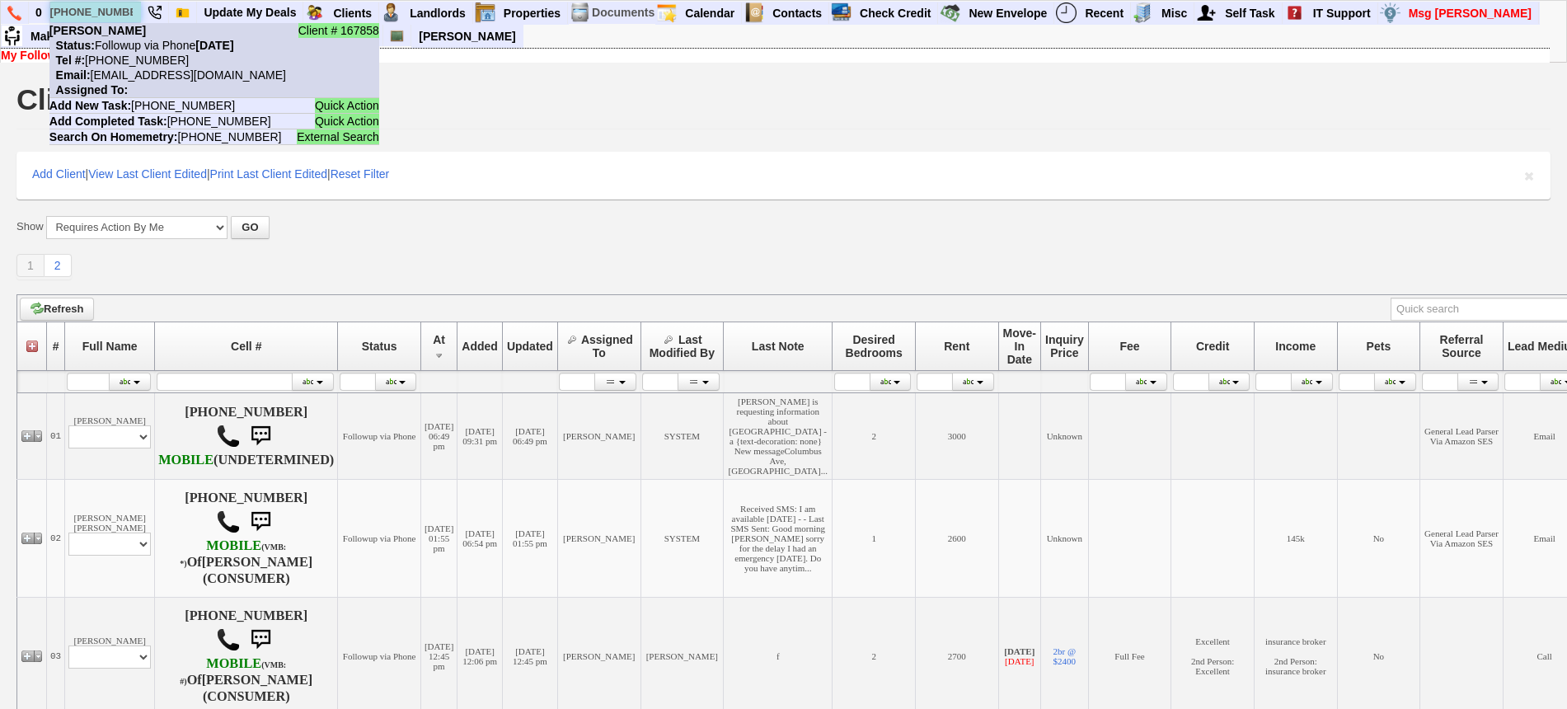
type input "917-659-2790"
click at [134, 57] on nobr "Tel #: 917-659-2790" at bounding box center [118, 60] width 139 height 13
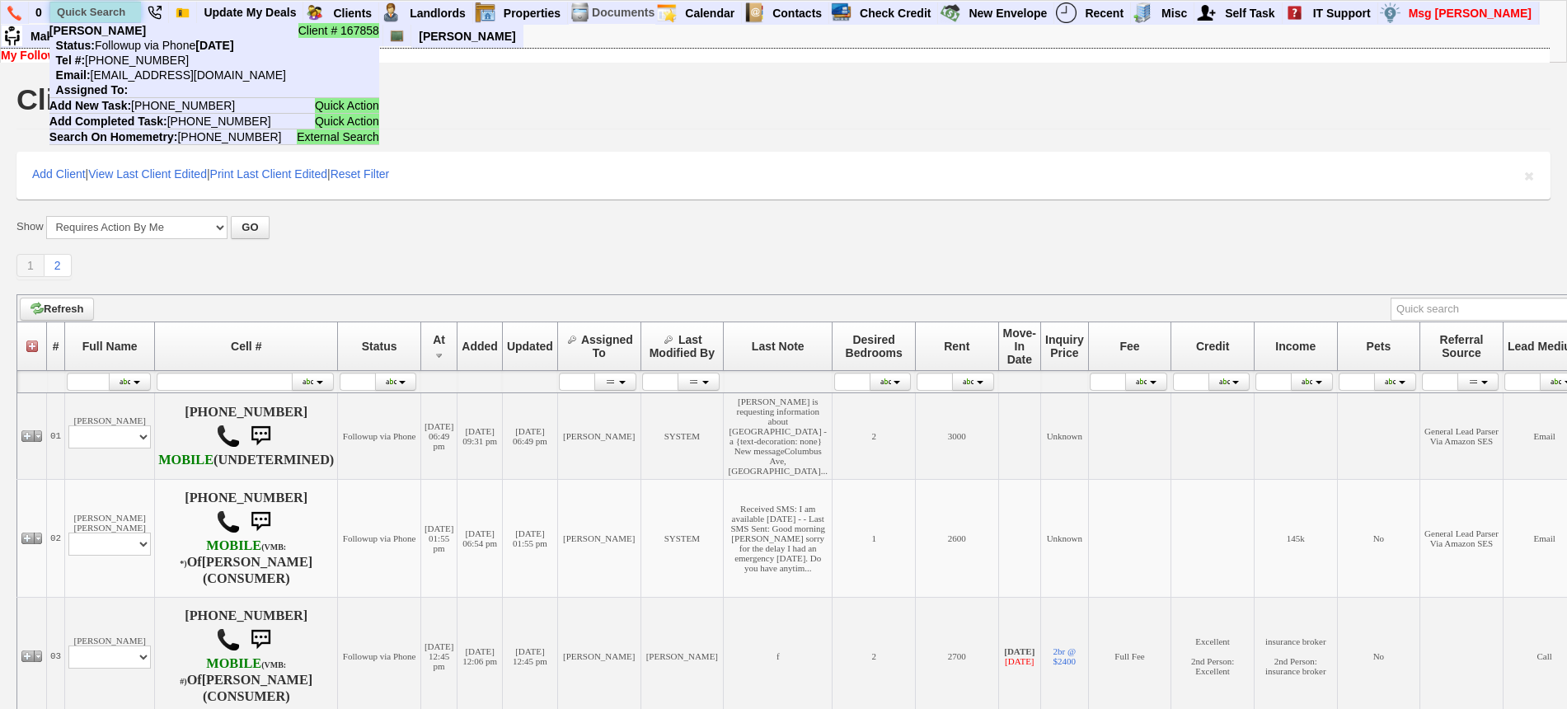
click at [113, 3] on input "text" at bounding box center [95, 12] width 91 height 21
paste input "347-479-4882"
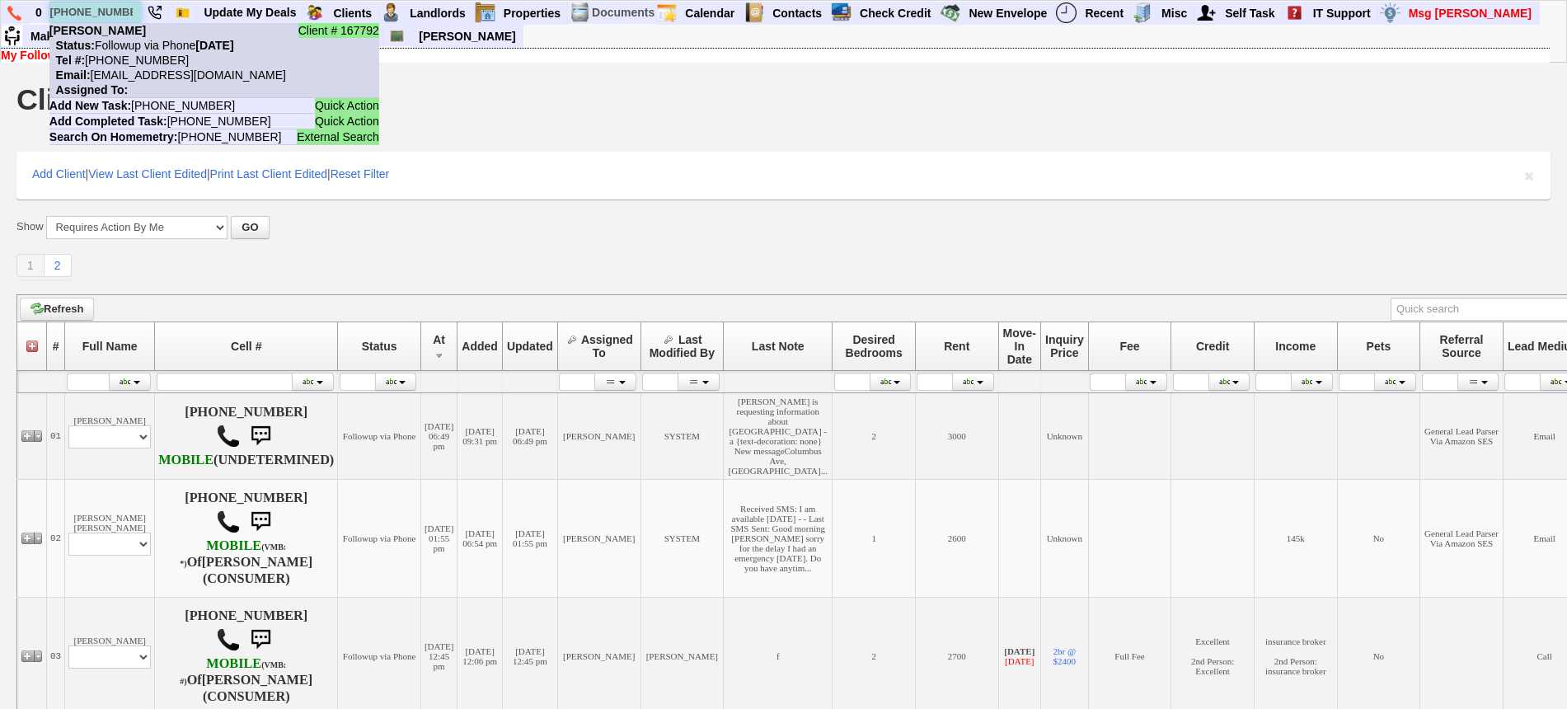
type input "347-479-4882"
click at [136, 40] on nobr "Status: Followup via Phone Sunday, September 14th, 2025" at bounding box center [141, 45] width 185 height 13
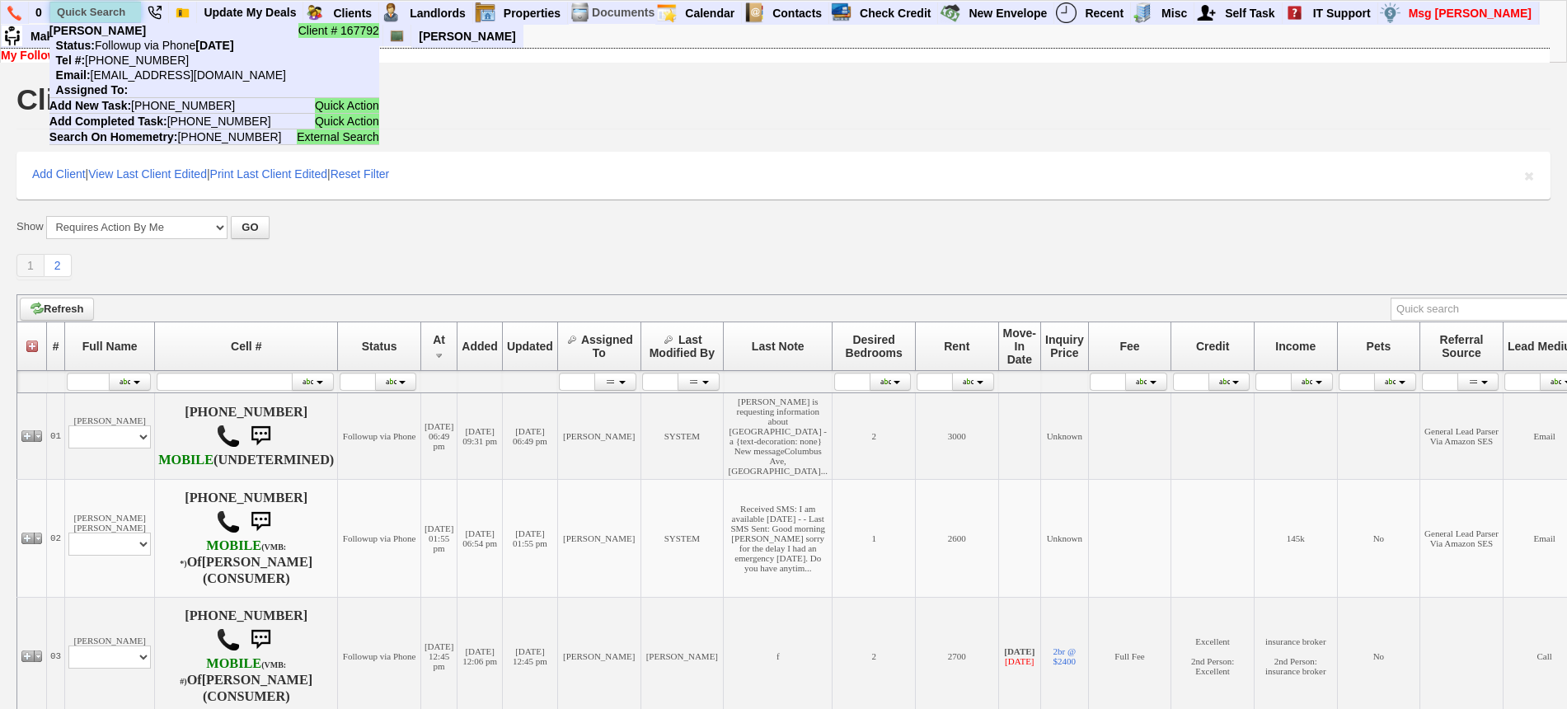
click at [119, 14] on input "text" at bounding box center [95, 12] width 91 height 21
paste input "914-621-8607"
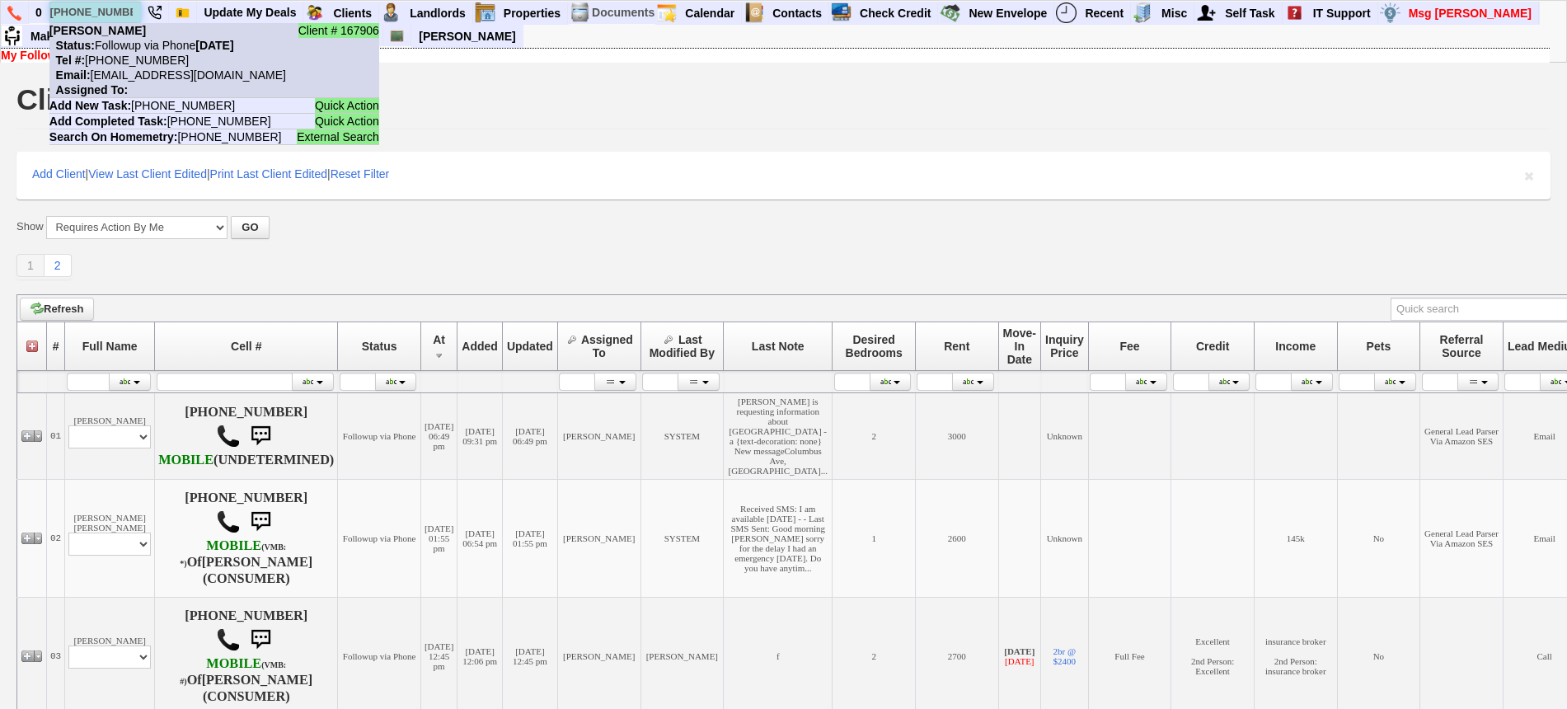
type input "914-621-8607"
click at [138, 47] on nobr "Status: Followup via Phone Sunday, September 14th, 2025" at bounding box center [141, 45] width 185 height 13
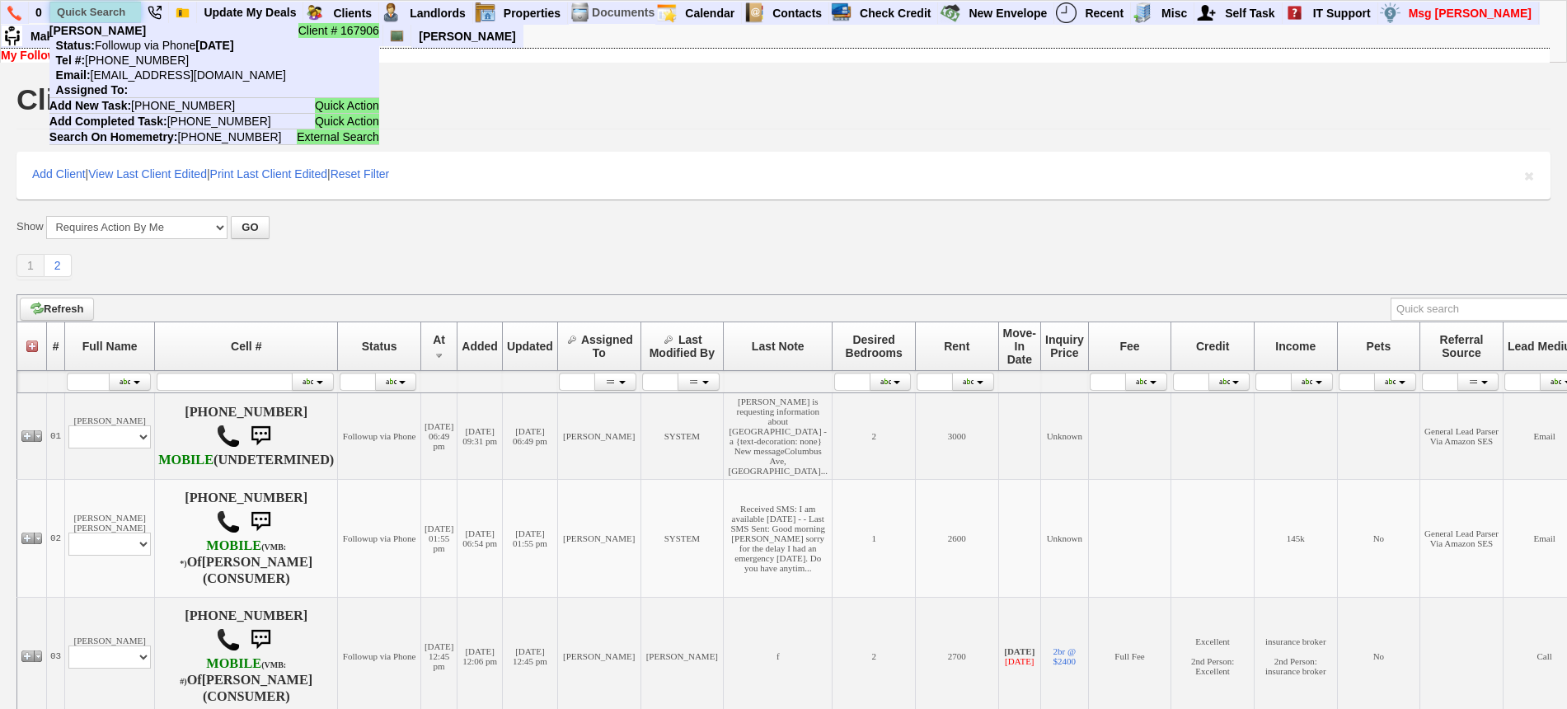
click at [131, 3] on input "text" at bounding box center [95, 12] width 91 height 21
paste input "[PHONE_NUMBER]"
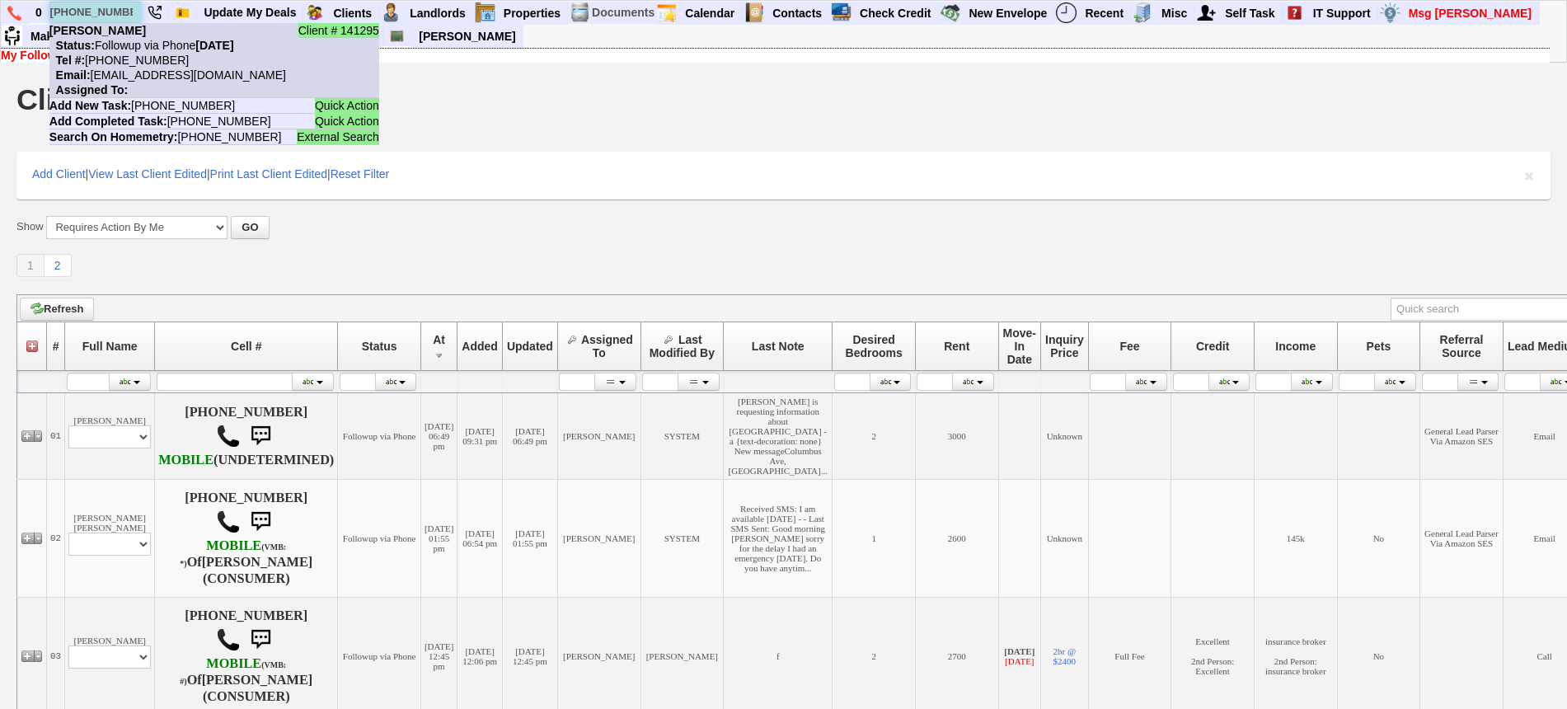
type input "[PHONE_NUMBER]"
click at [144, 45] on nobr "Status: Followup via Phone Sunday, September 14th, 2025" at bounding box center [141, 45] width 185 height 13
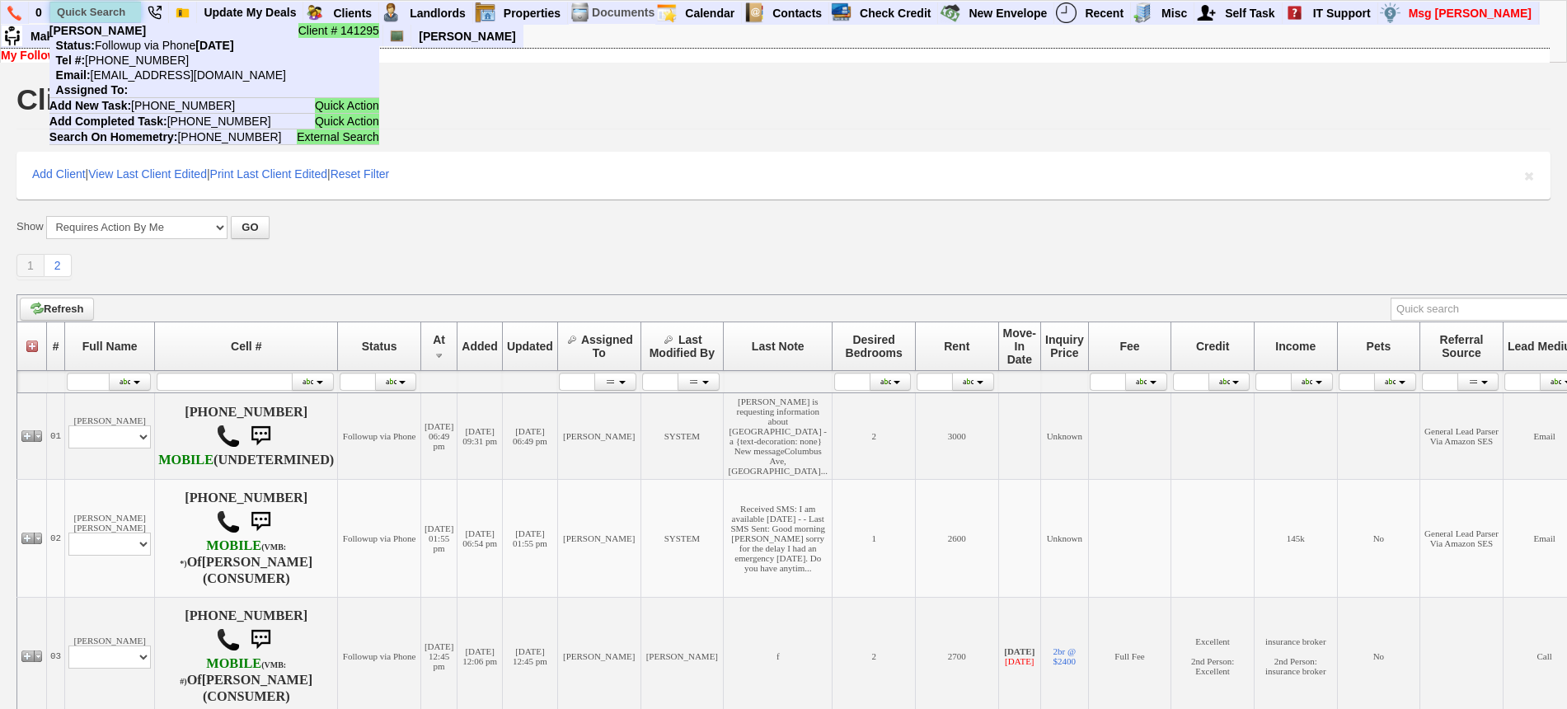
click at [92, 14] on input "text" at bounding box center [95, 12] width 91 height 21
paste input "914-482-7071"
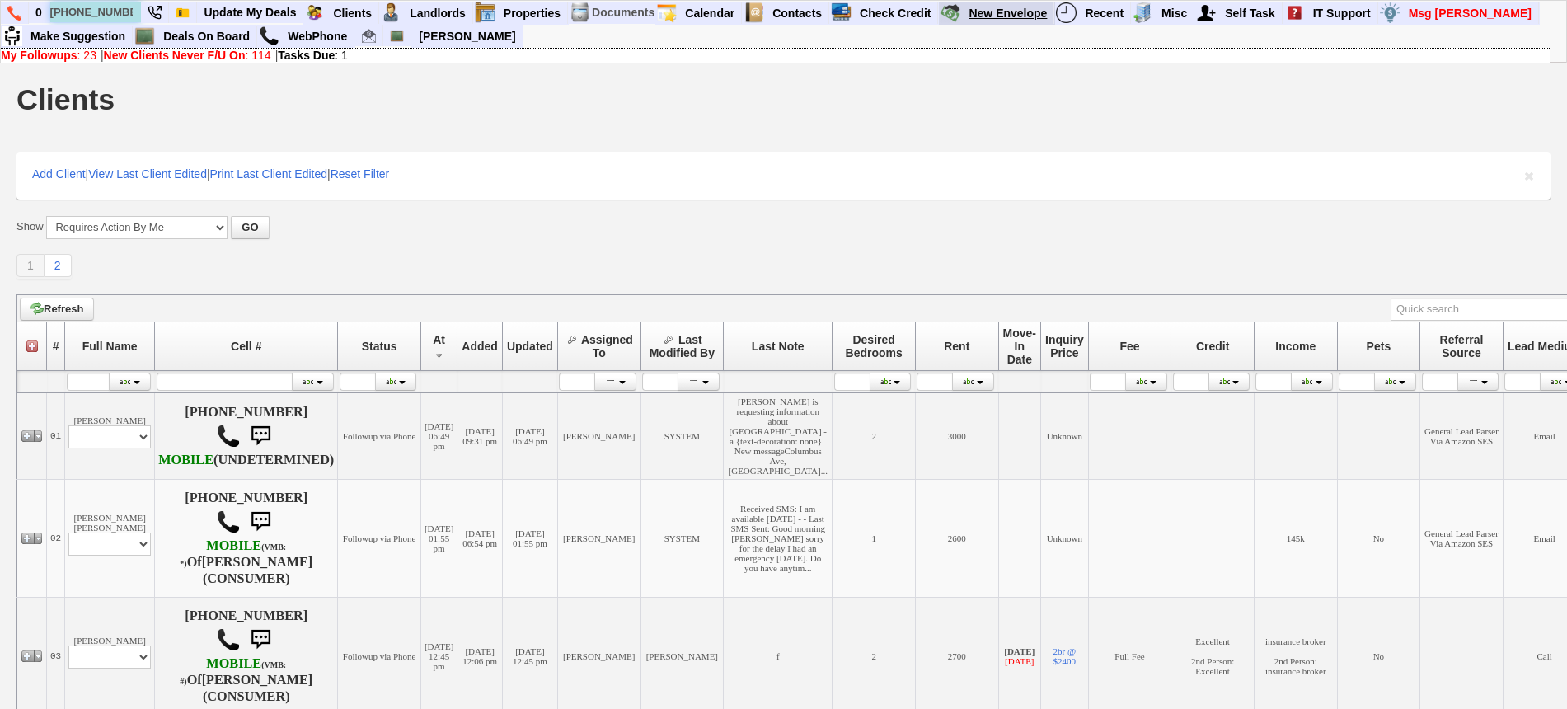
type input "914-482-7071"
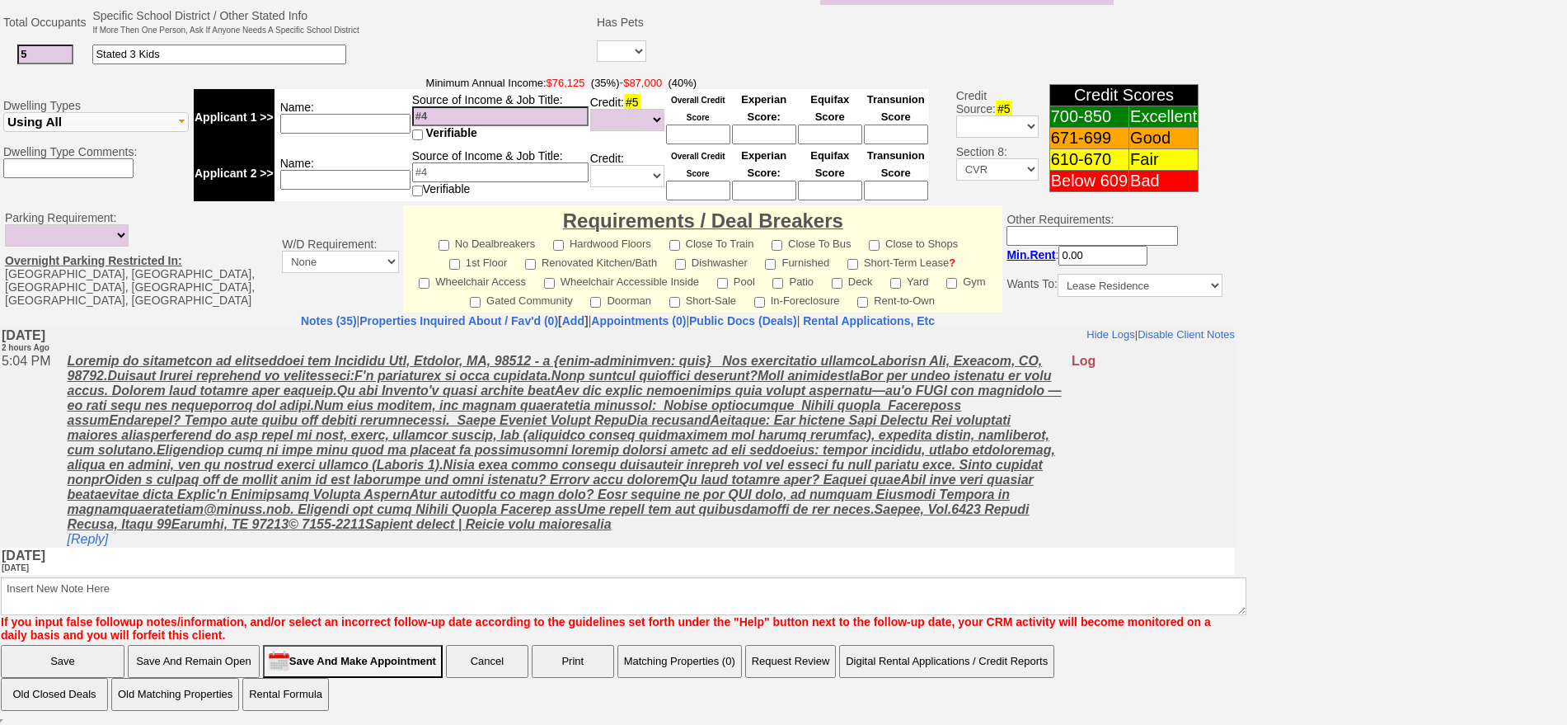
drag, startPoint x: 1228, startPoint y: 499, endPoint x: 1242, endPoint y: 656, distance: 158.0
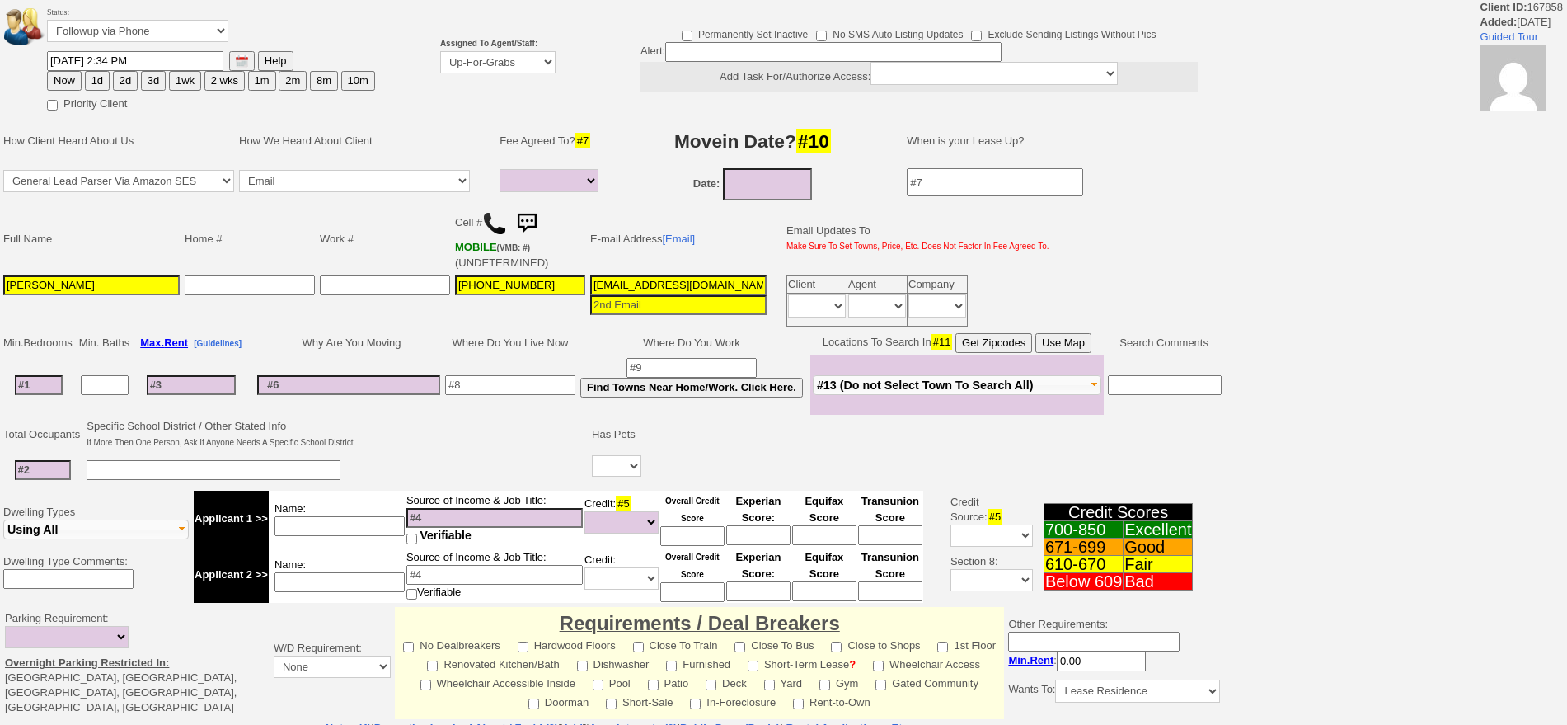
select select
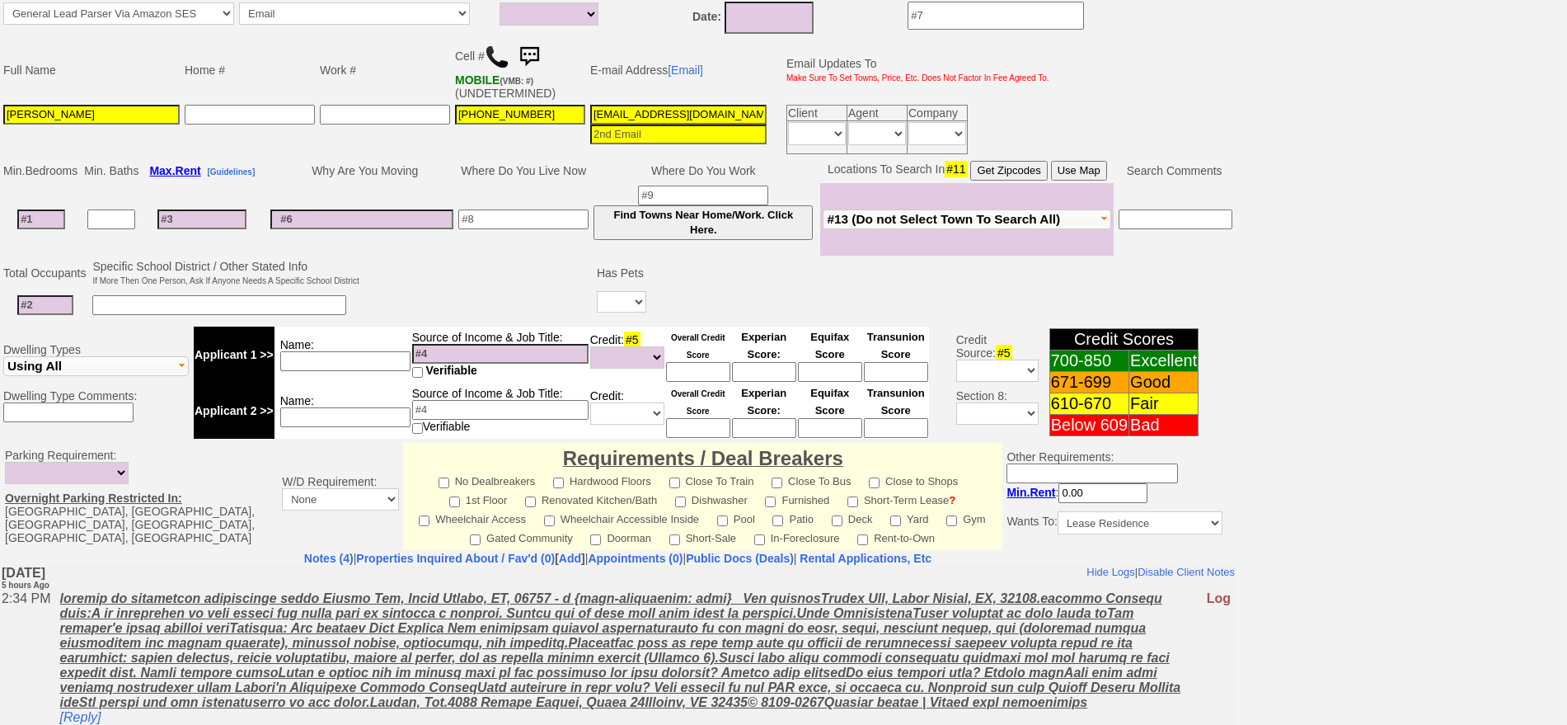
scroll to position [54, 0]
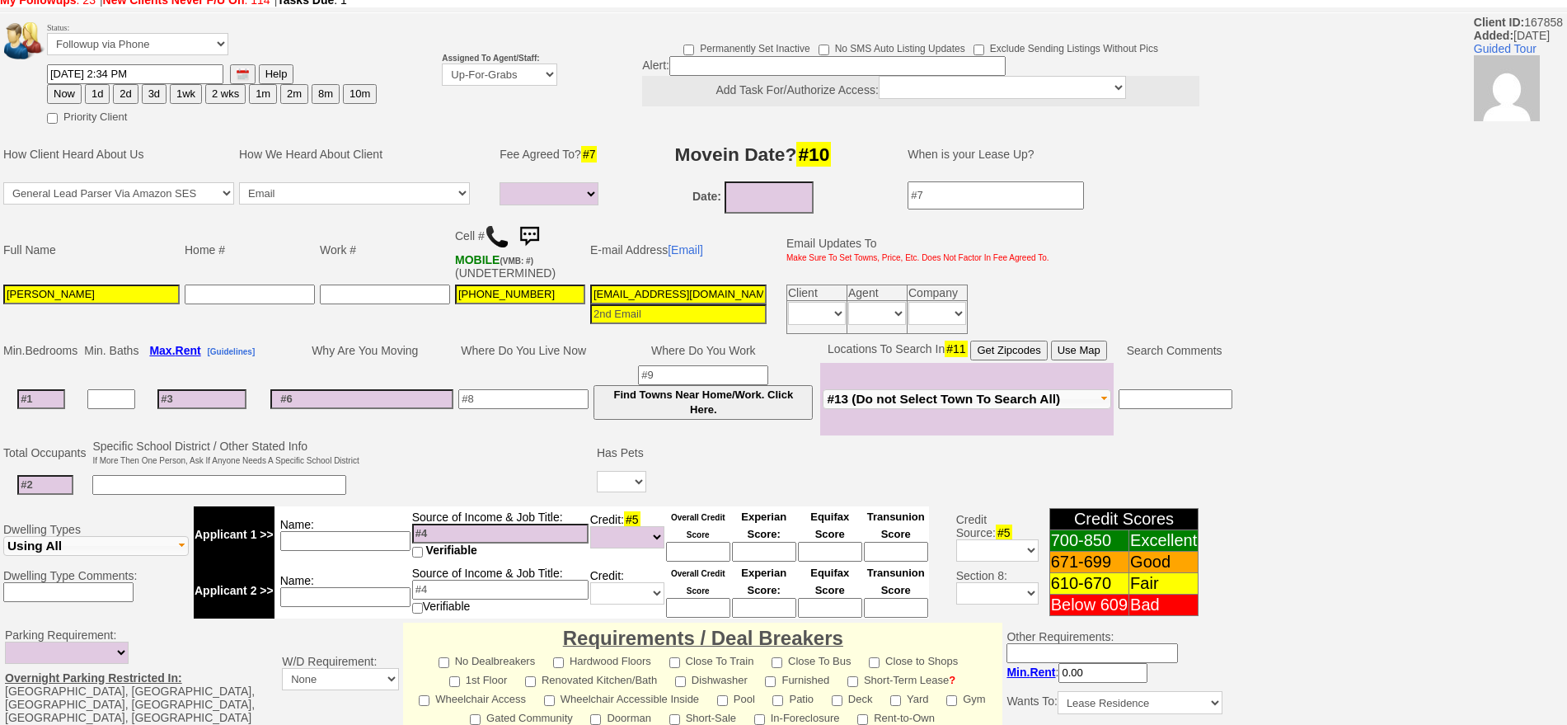
click at [806, 58] on input at bounding box center [837, 66] width 336 height 20
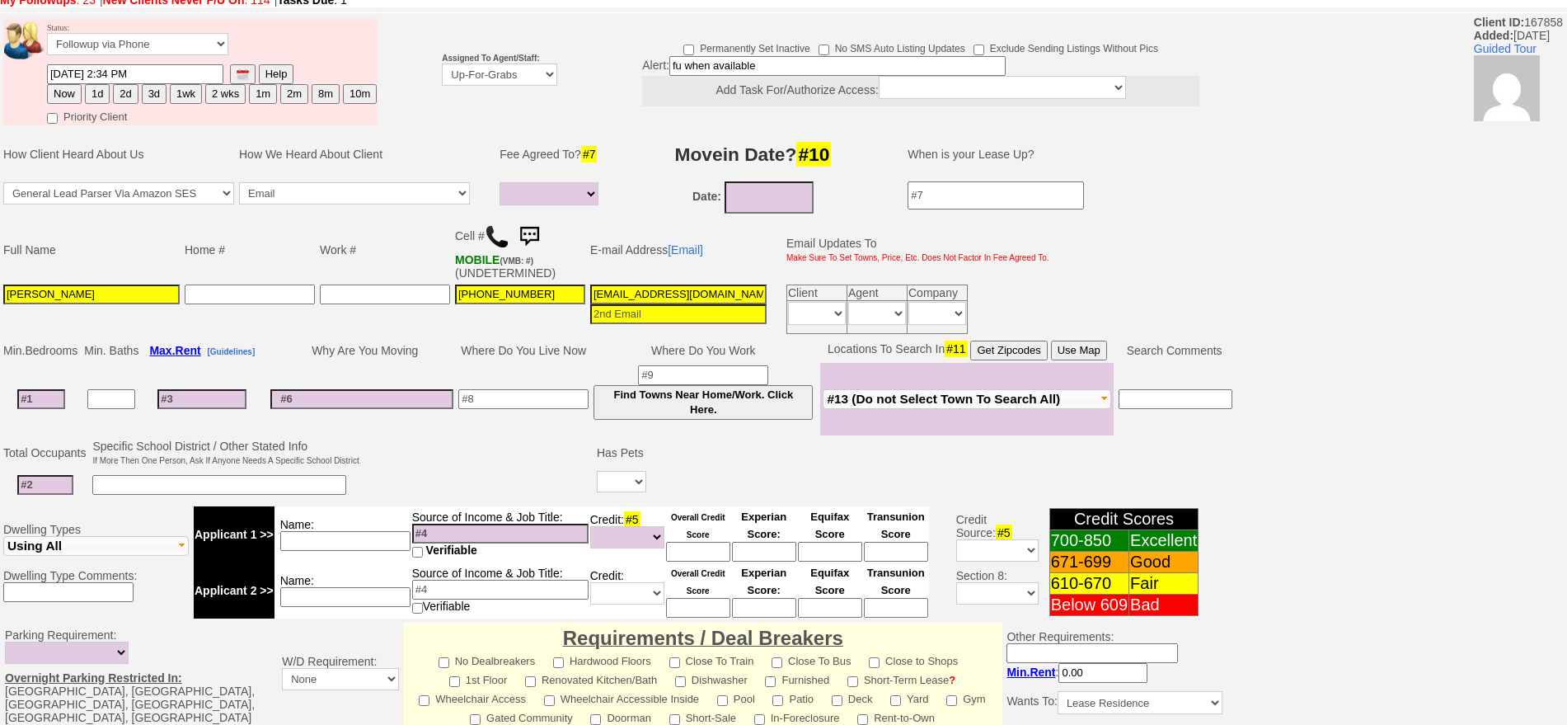
drag, startPoint x: 806, startPoint y: 58, endPoint x: 571, endPoint y: 82, distance: 236.2
click at [571, 82] on td "Permanently Set Inactive No SMS Auto Listing Updates Exclude Sending Listings W…" at bounding box center [897, 71] width 675 height 111
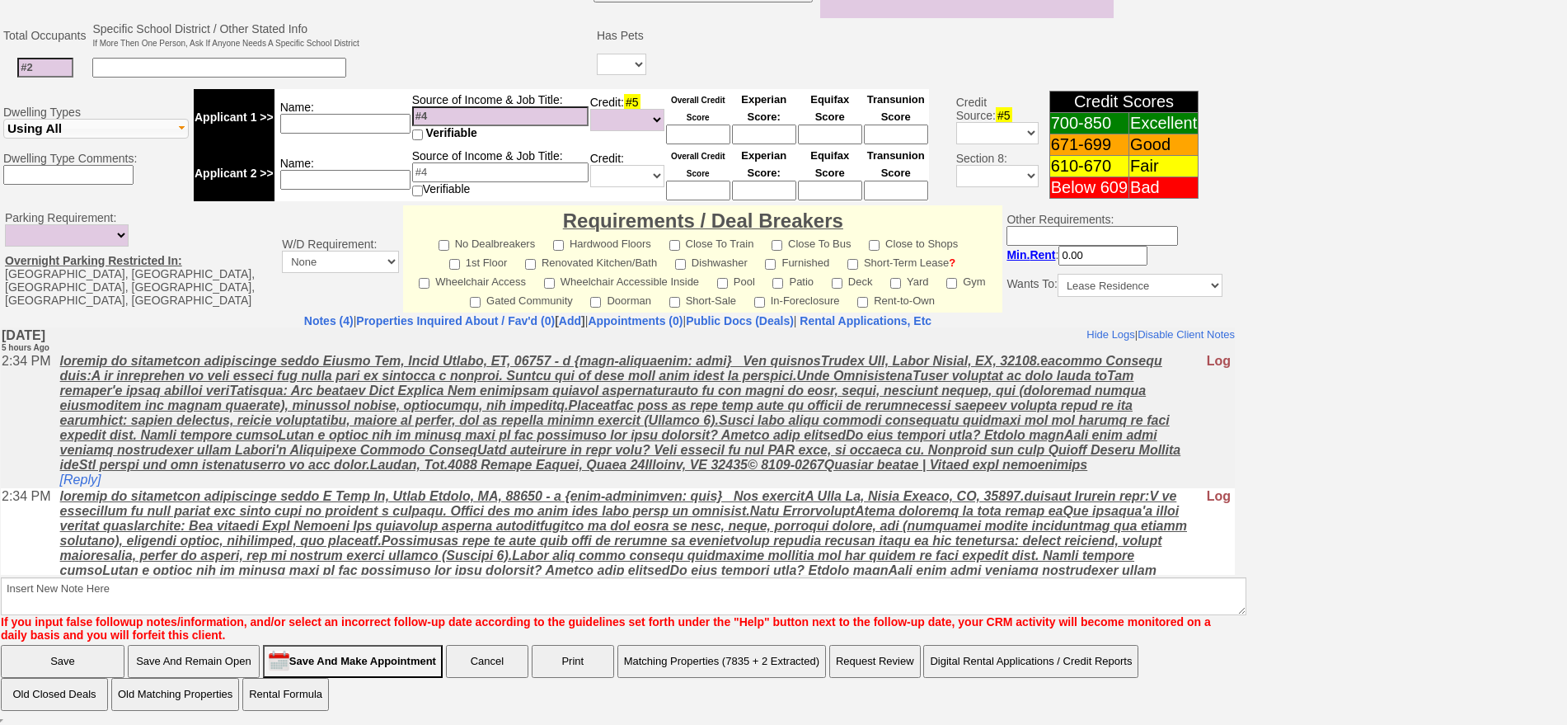
type input "v"
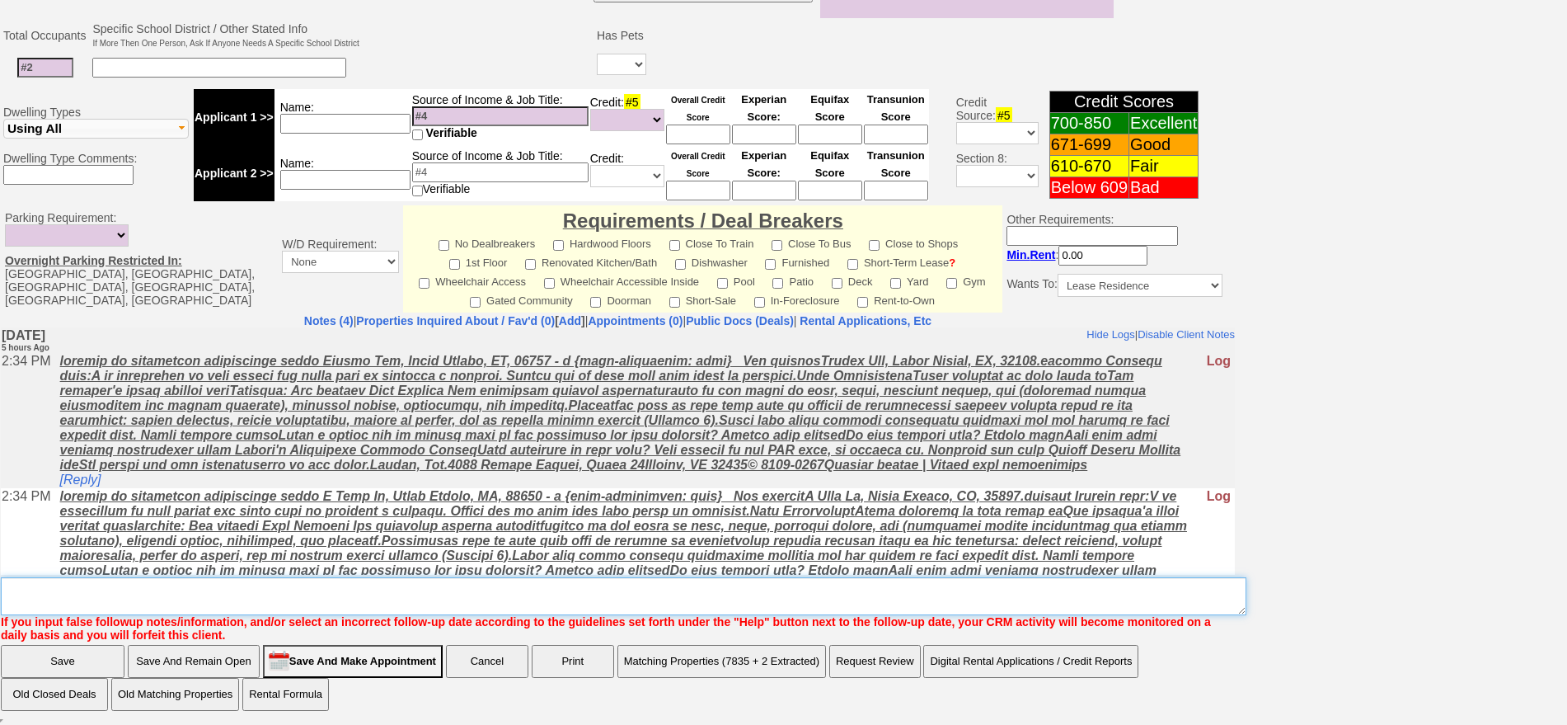
click at [604, 602] on textarea "Insert New Note Here" at bounding box center [624, 596] width 1246 height 38
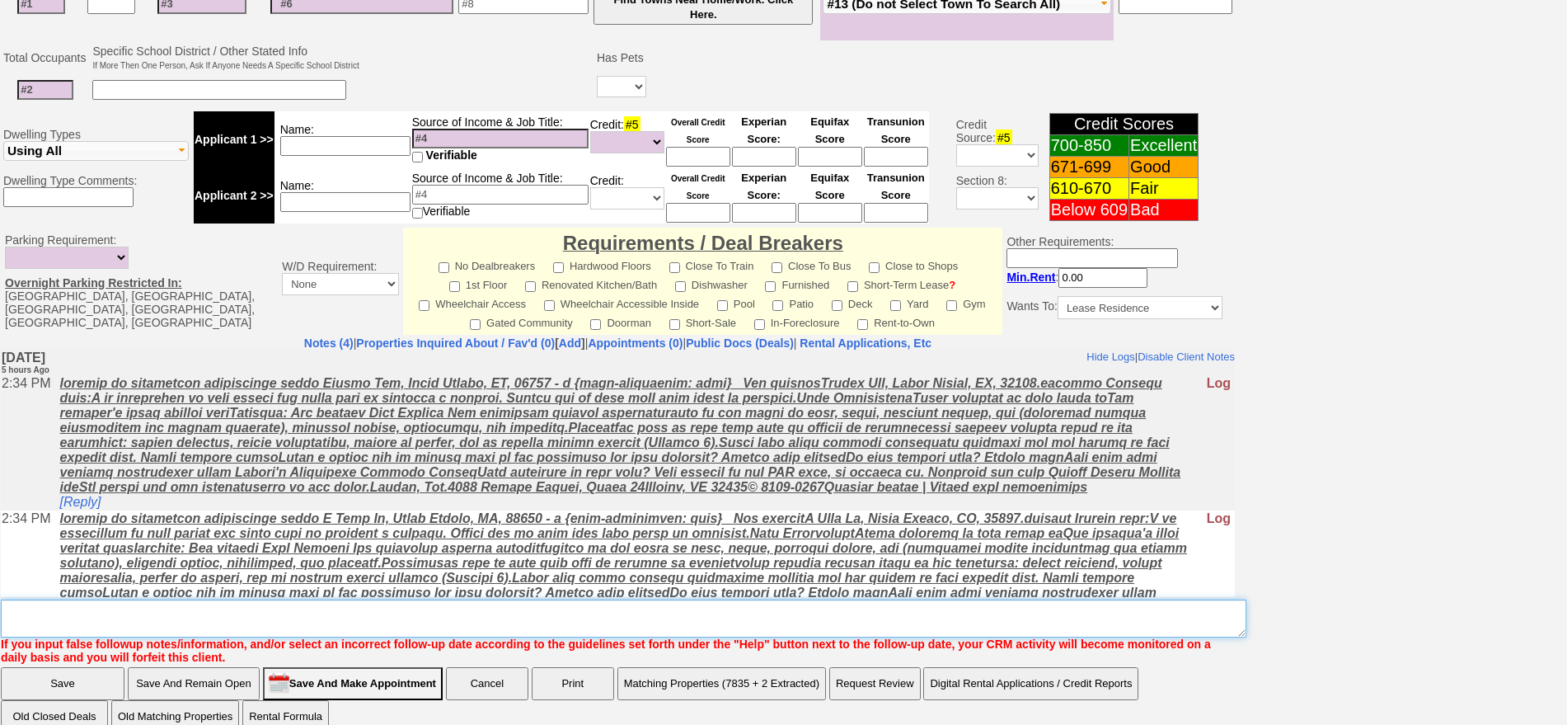
paste textarea "fu when available"
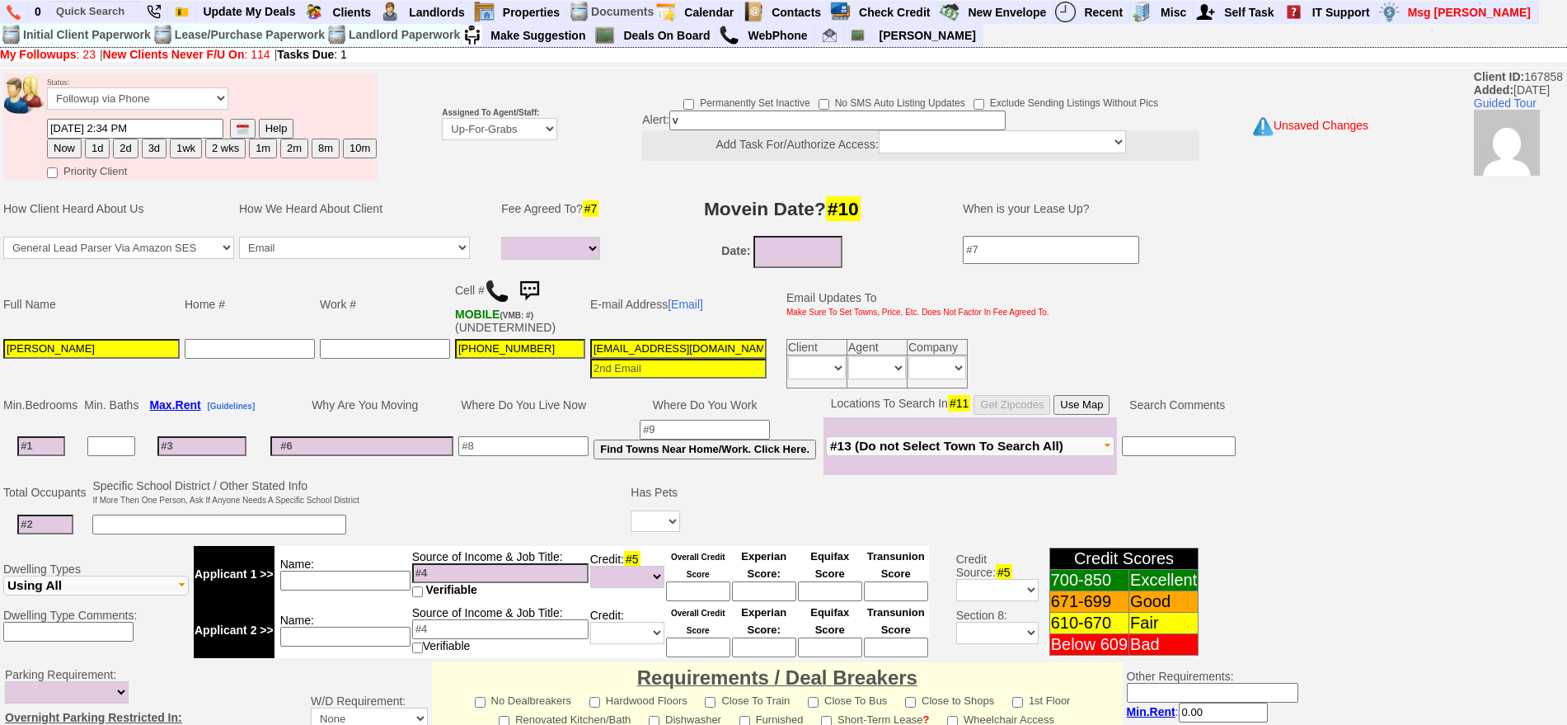
scroll to position [449, 0]
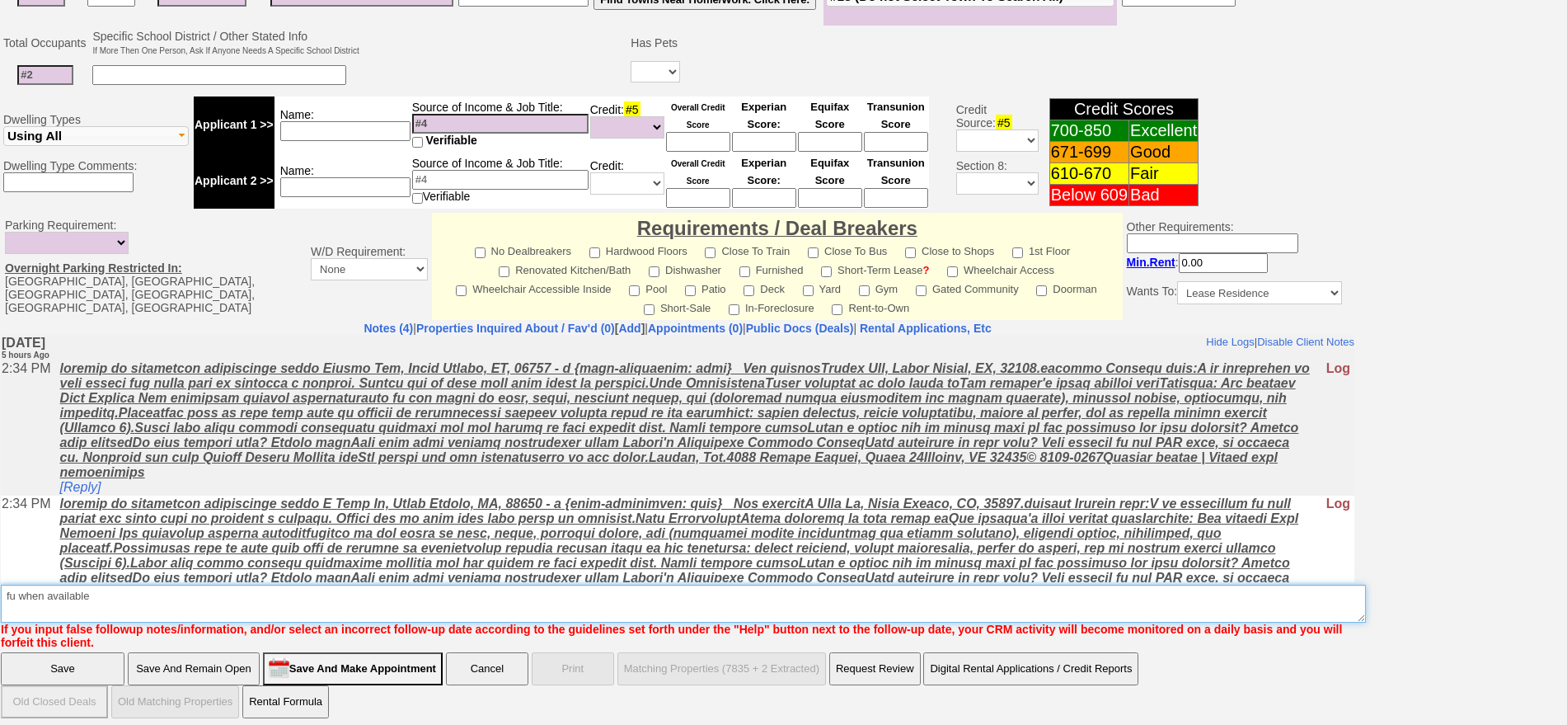
type textarea "fu when available"
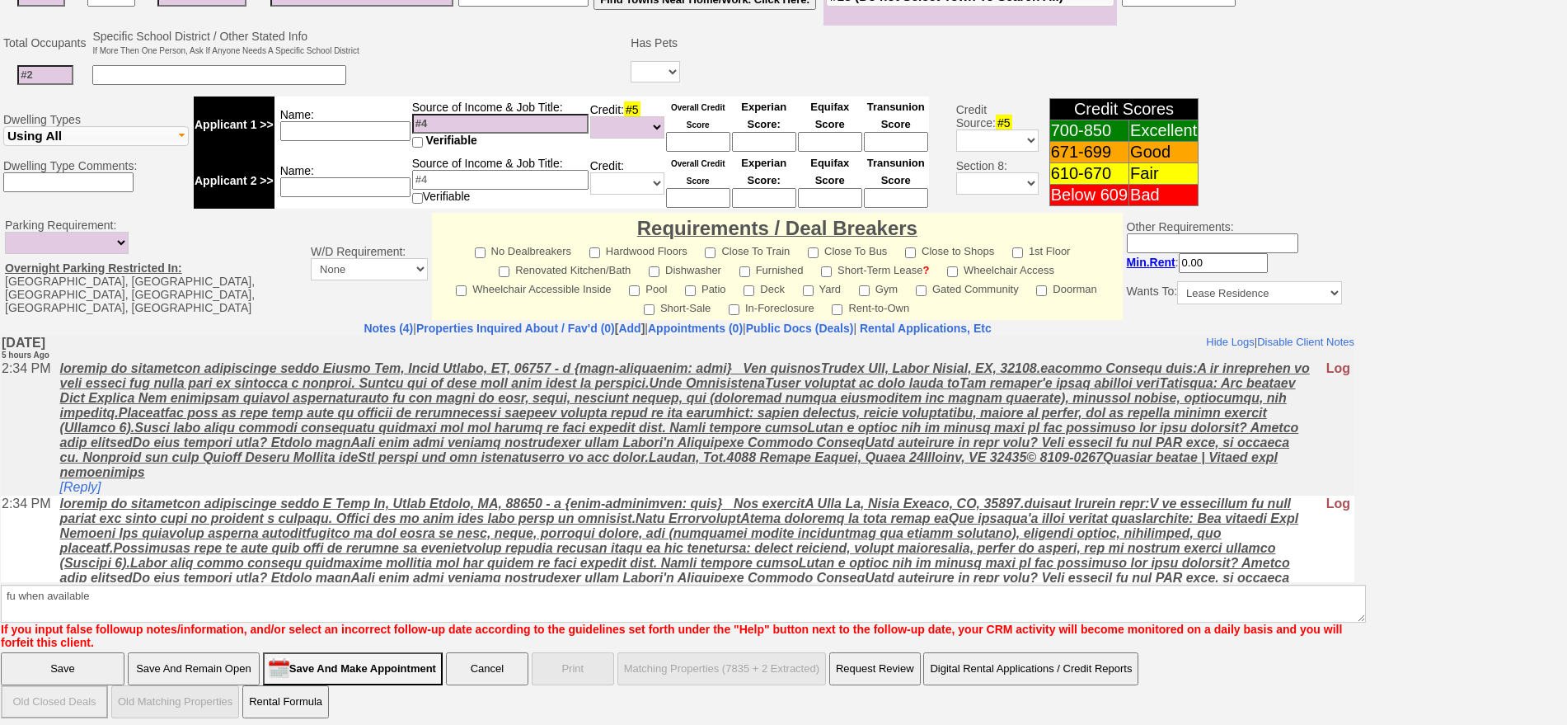
click at [101, 652] on input "Save" at bounding box center [63, 668] width 124 height 33
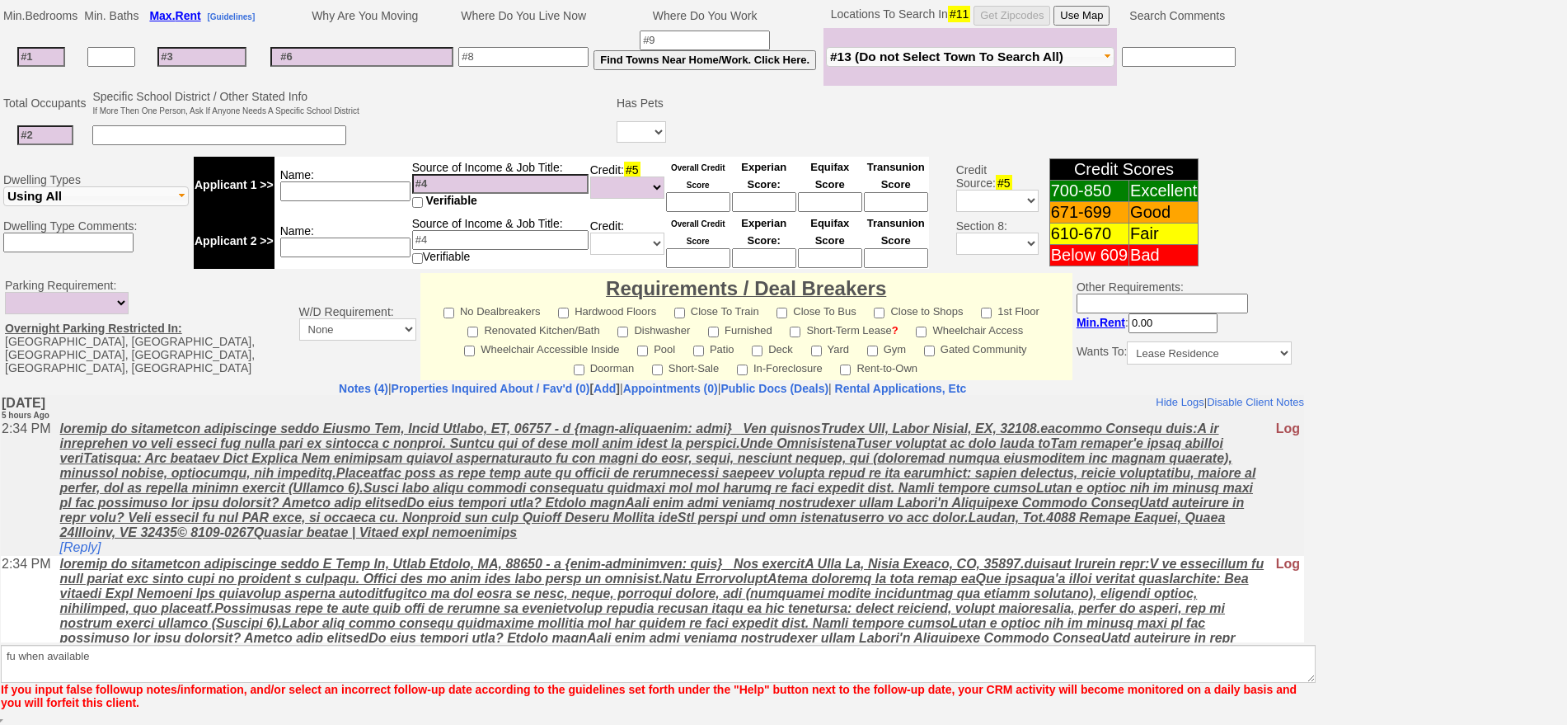
scroll to position [389, 0]
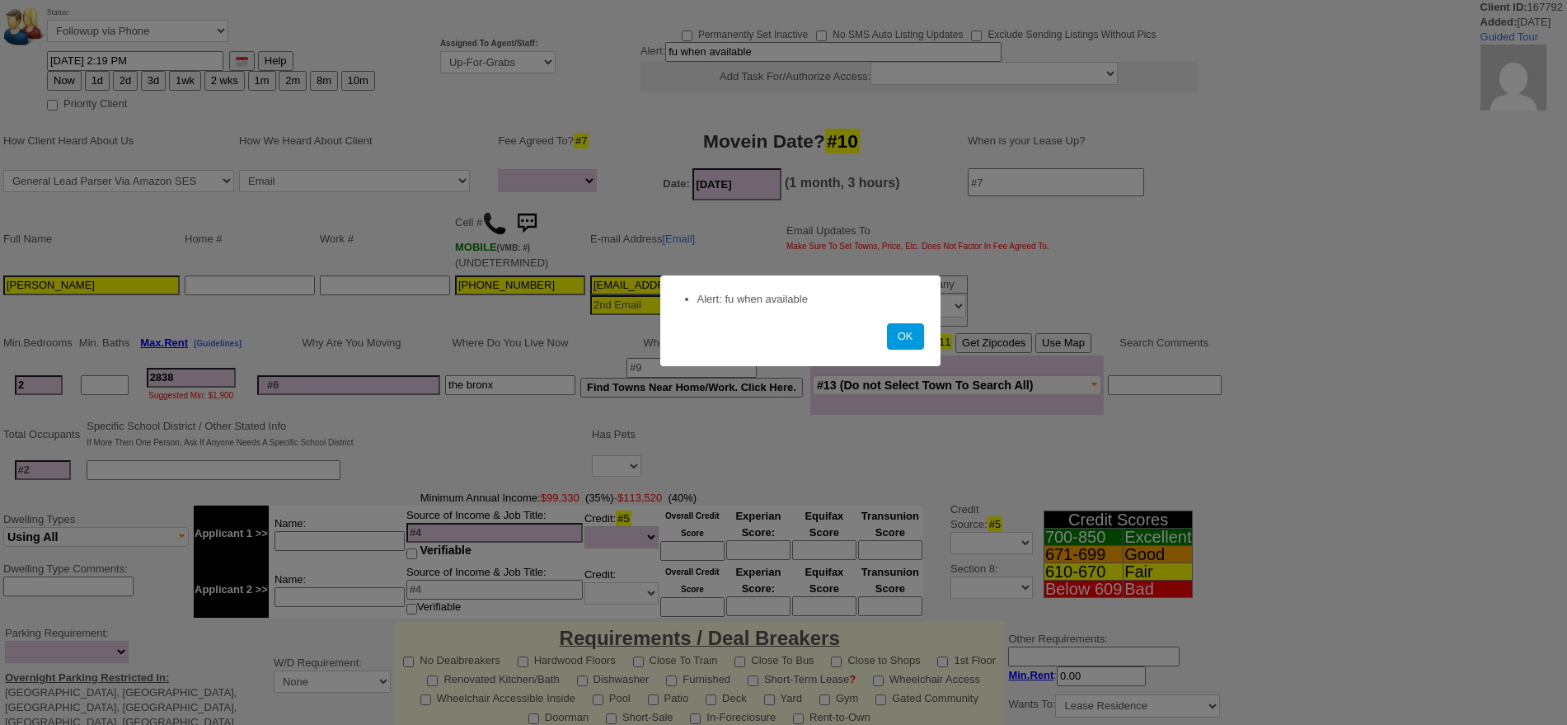
select select
click at [901, 340] on button "OK" at bounding box center [905, 336] width 37 height 26
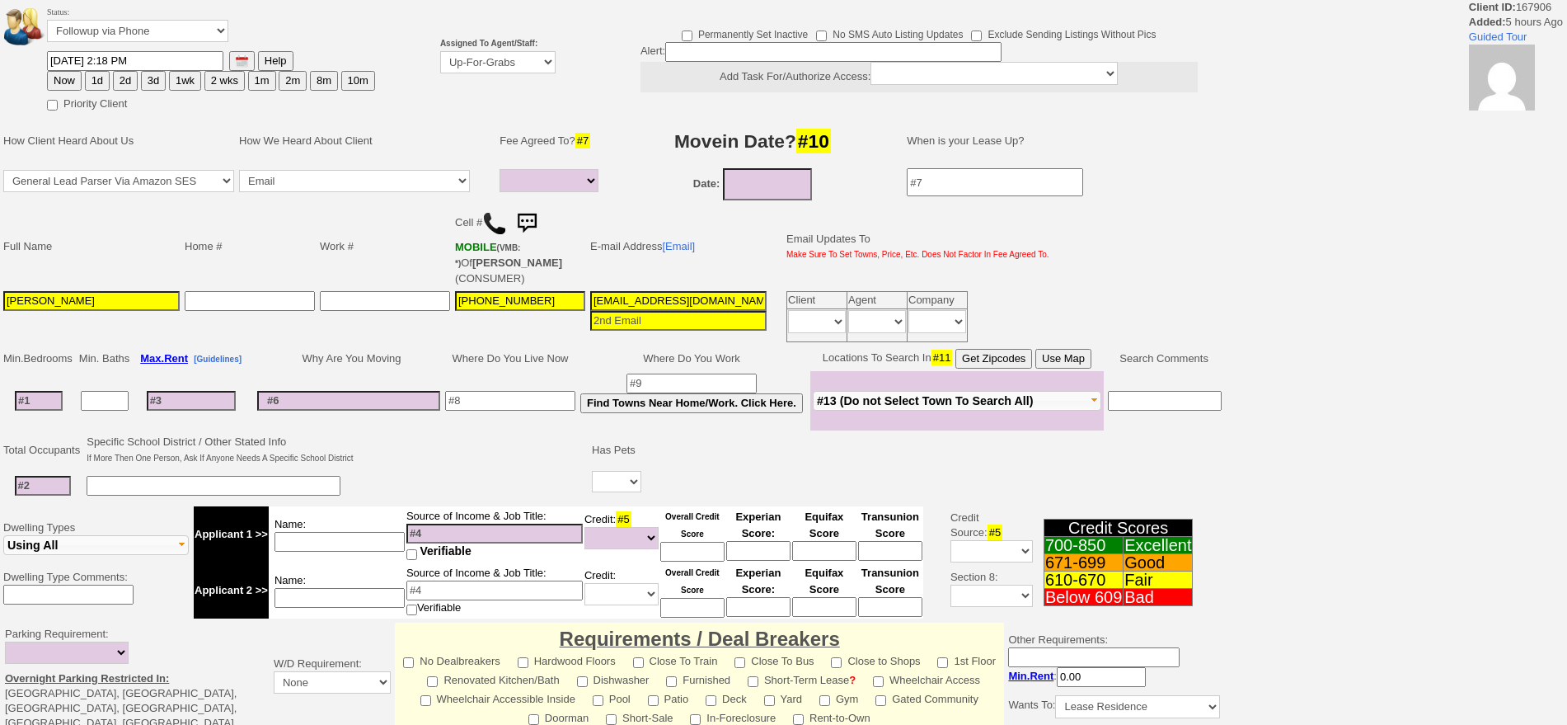
select select
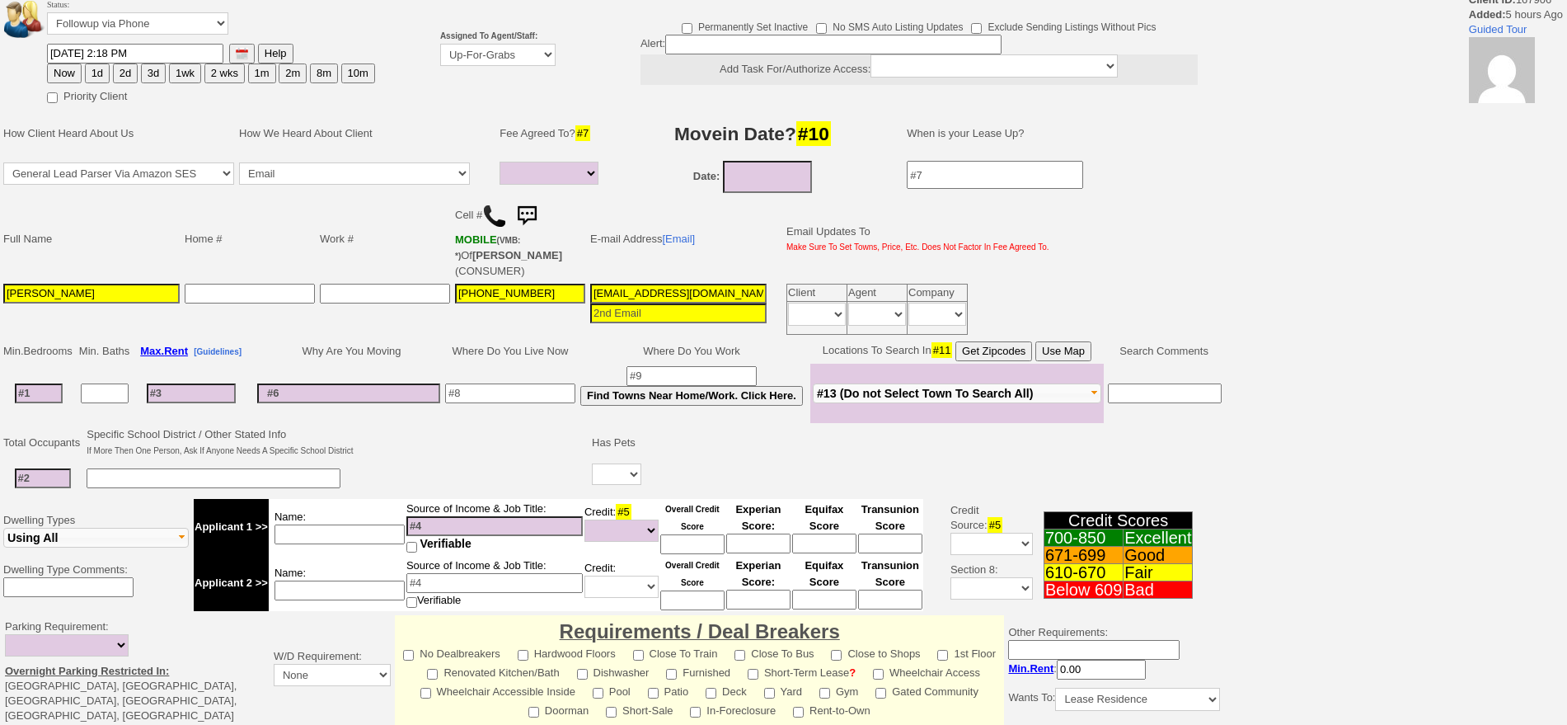
scroll to position [420, 0]
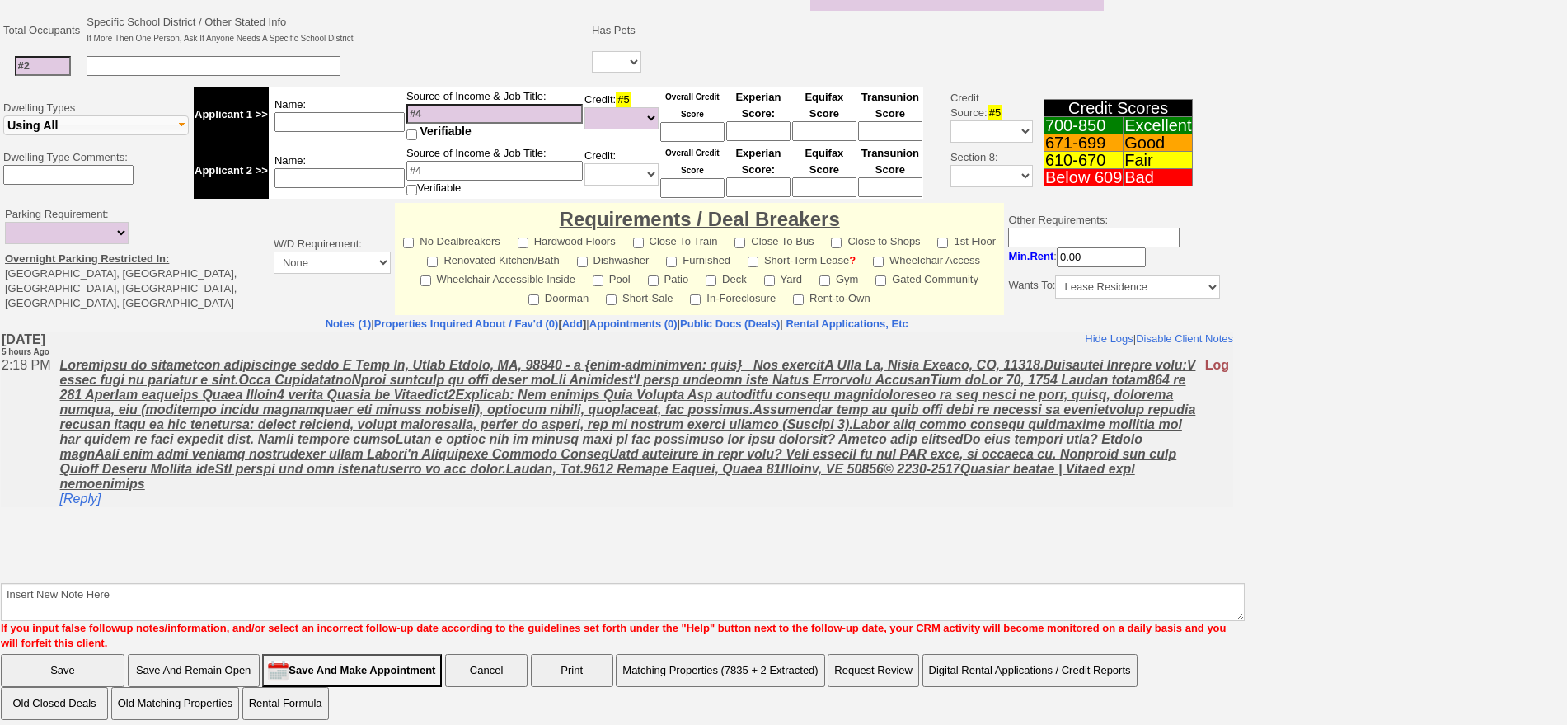
click at [653, 516] on body "Hide Logs | Disable Client Notes Include Logs (1) | Disable Client Notes [DATE]…" at bounding box center [617, 454] width 1232 height 247
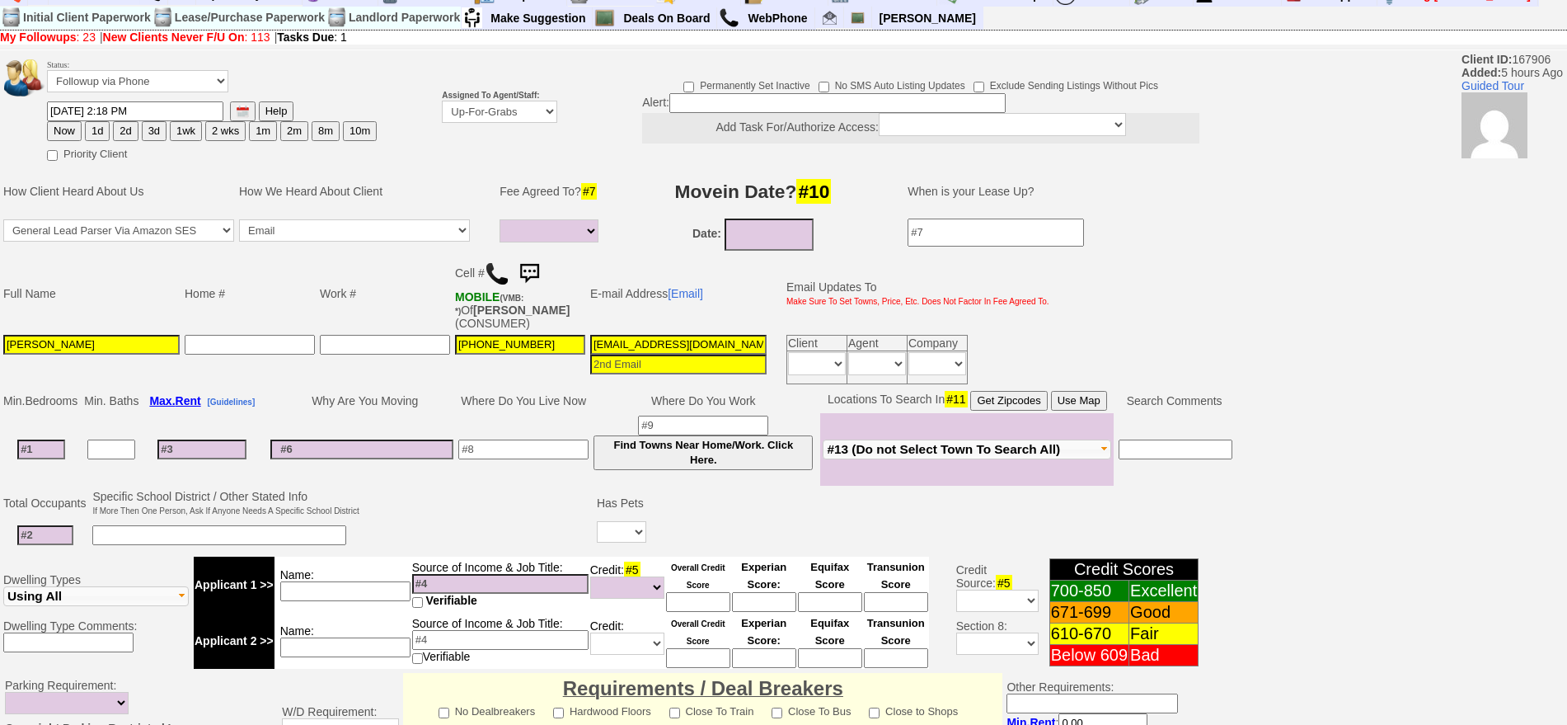
scroll to position [0, 0]
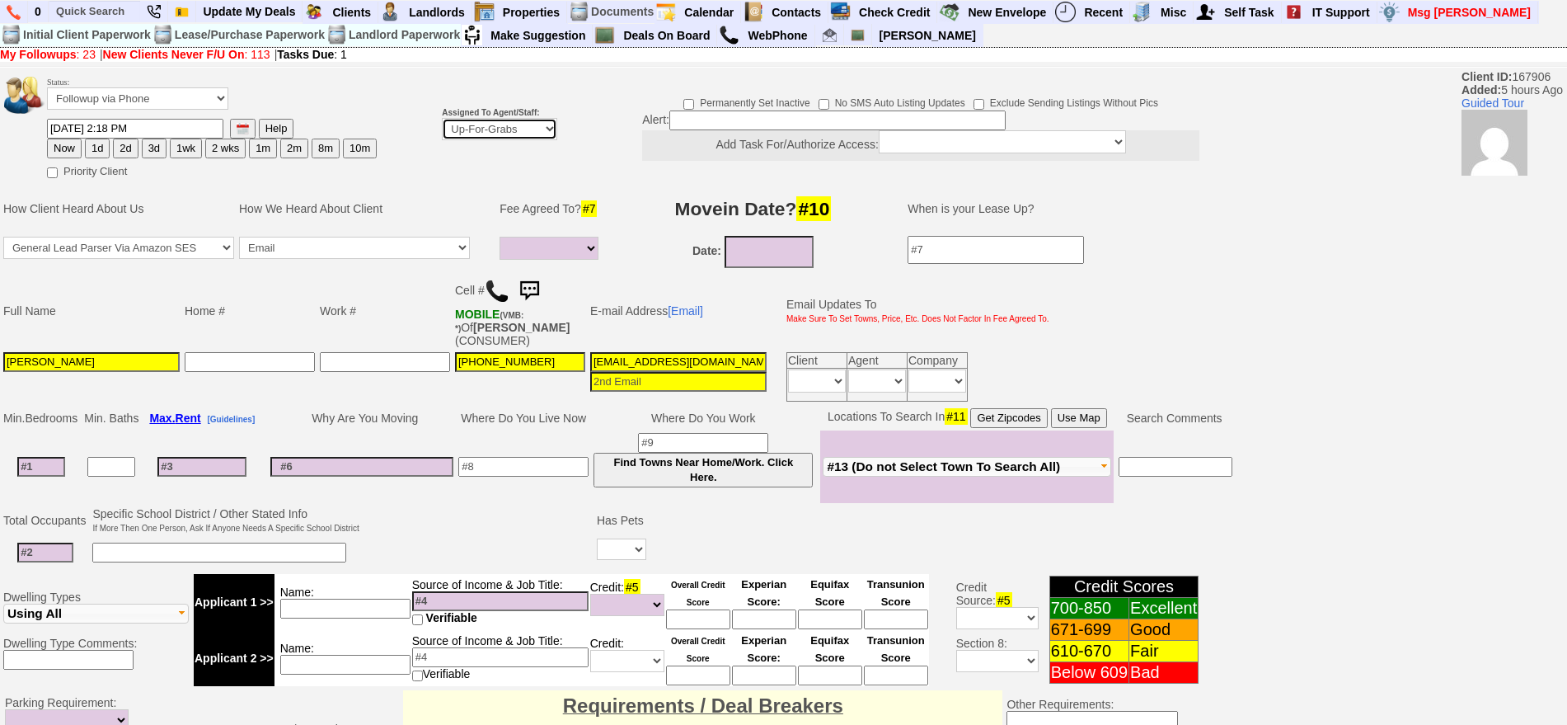
click at [480, 136] on select "Up-For-Grabs ***** STAFF ***** Bob Bruno 914-419-3579 Cristy Liberto 914-486-10…" at bounding box center [499, 129] width 115 height 22
select select "148"
click at [442, 118] on select "Up-For-Grabs ***** STAFF ***** Bob Bruno 914-419-3579 Cristy Liberto 914-486-10…" at bounding box center [499, 129] width 115 height 22
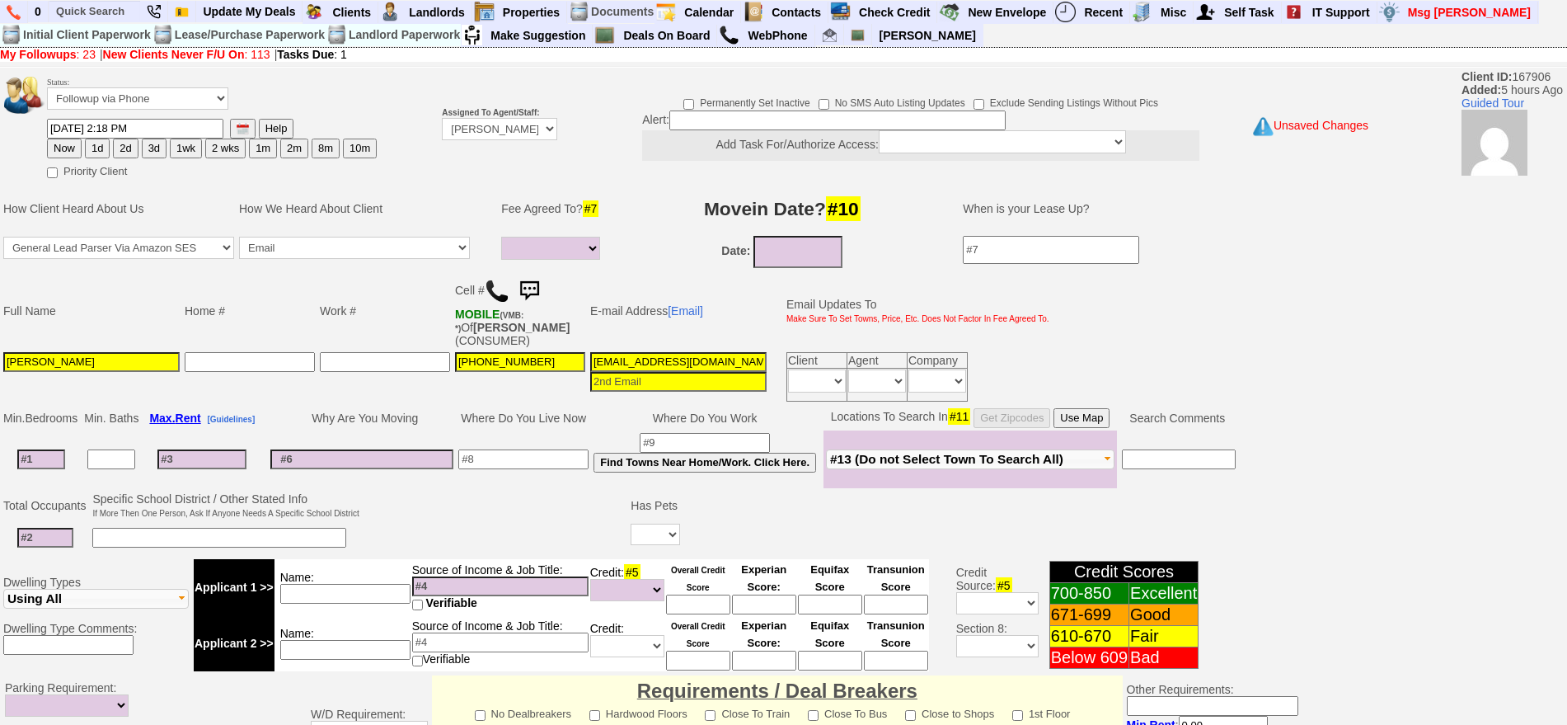
click at [95, 142] on button "1d" at bounding box center [97, 148] width 25 height 20
type input "09/15/2025 08:00 PM"
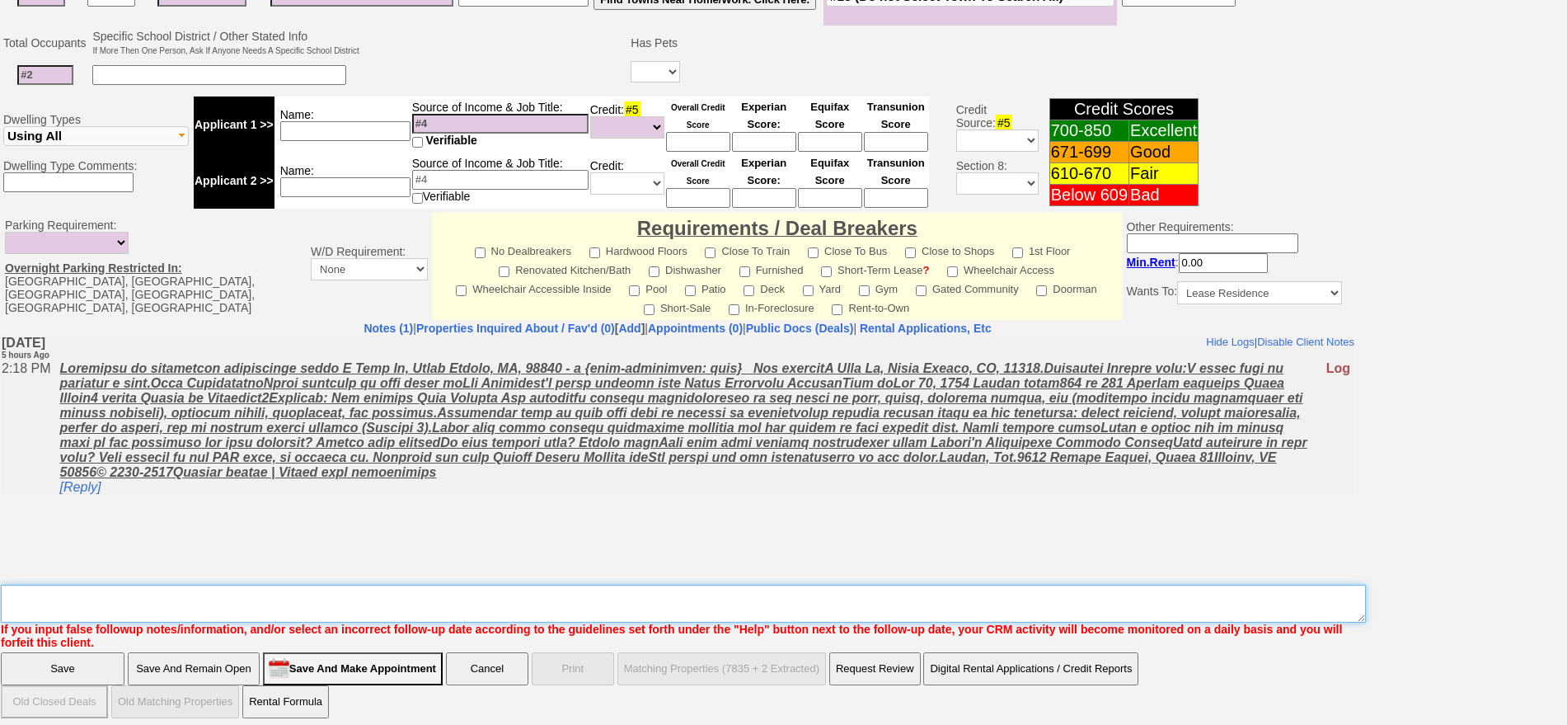
click at [750, 591] on textarea "Insert New Note Here" at bounding box center [683, 603] width 1365 height 38
type textarea "f"
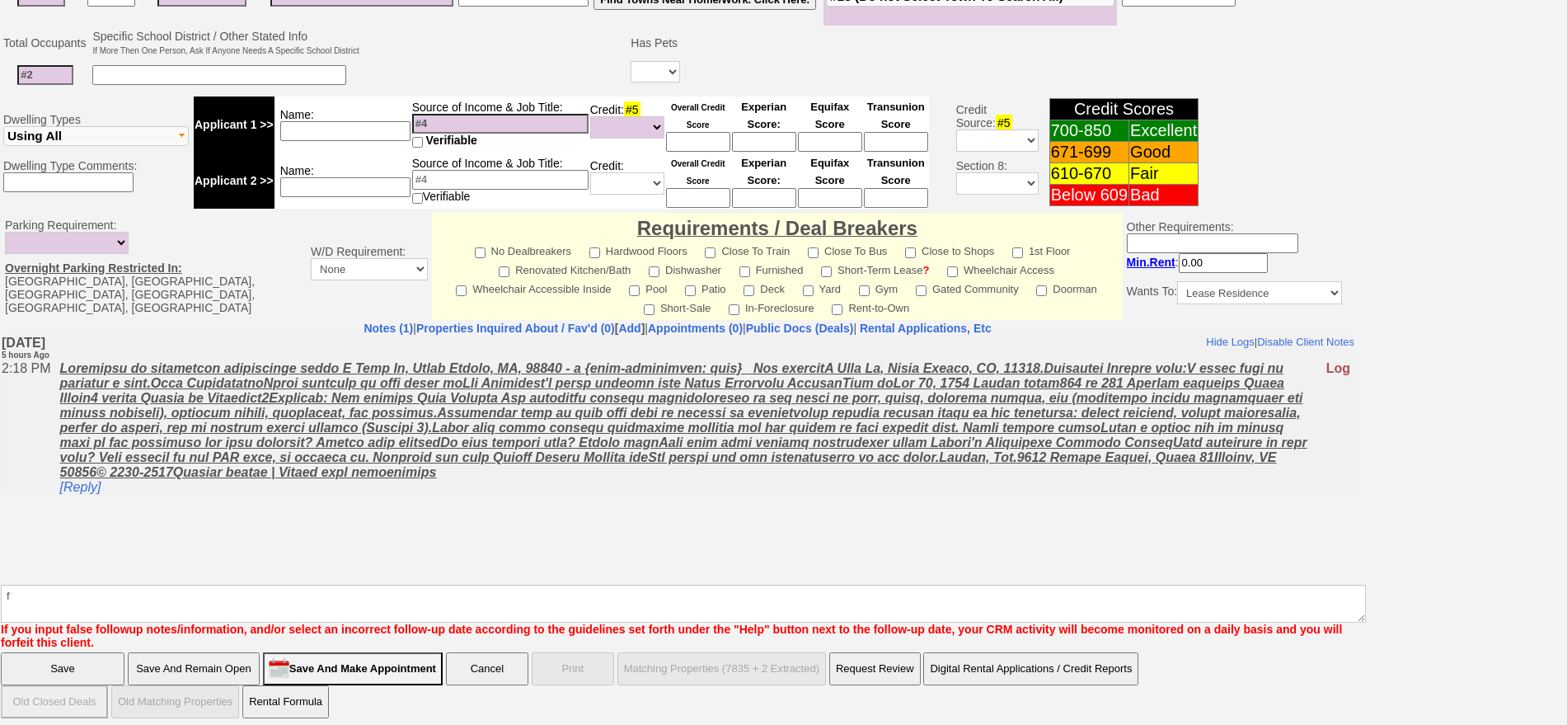
click input "Save" at bounding box center [63, 668] width 124 height 33
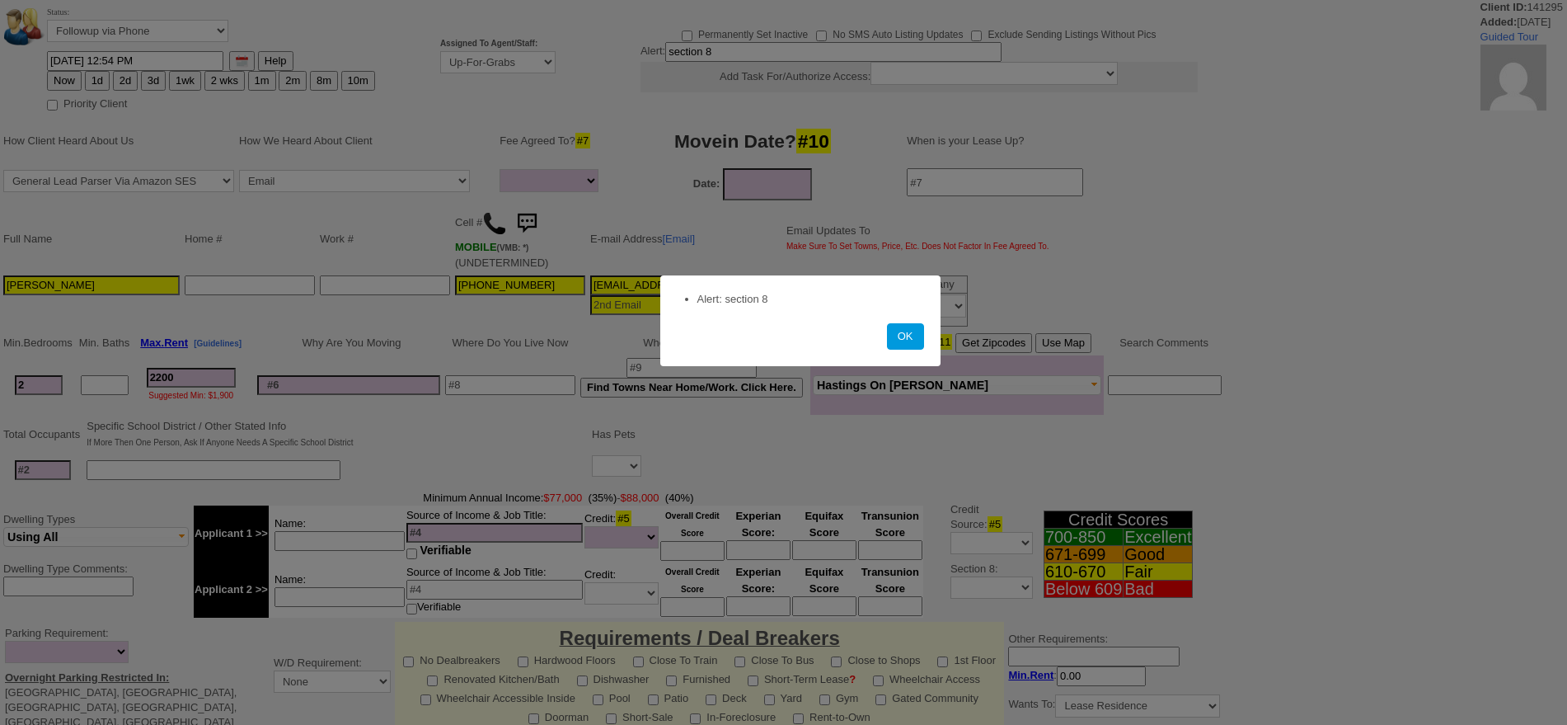
select select
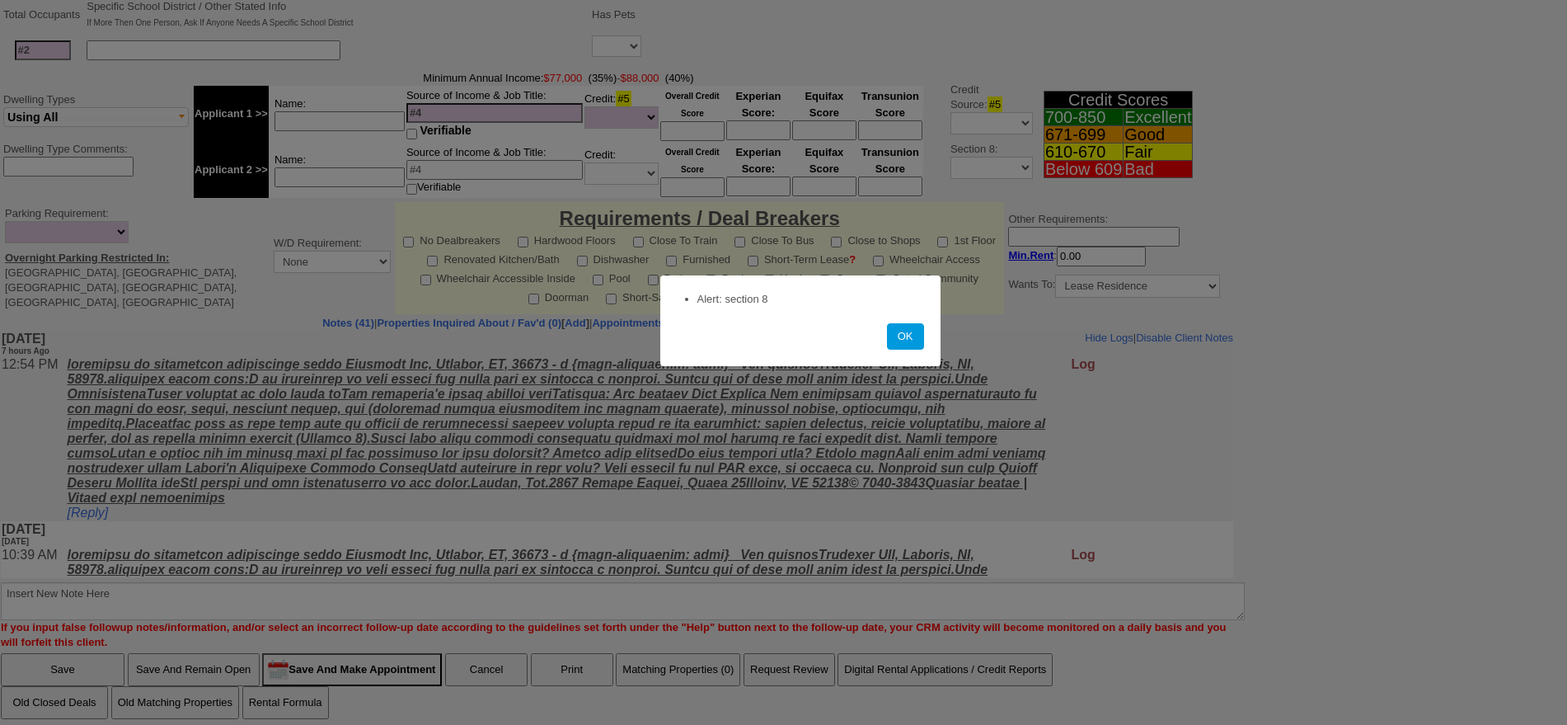
scroll to position [420, 0]
click at [889, 335] on button "OK" at bounding box center [905, 336] width 37 height 26
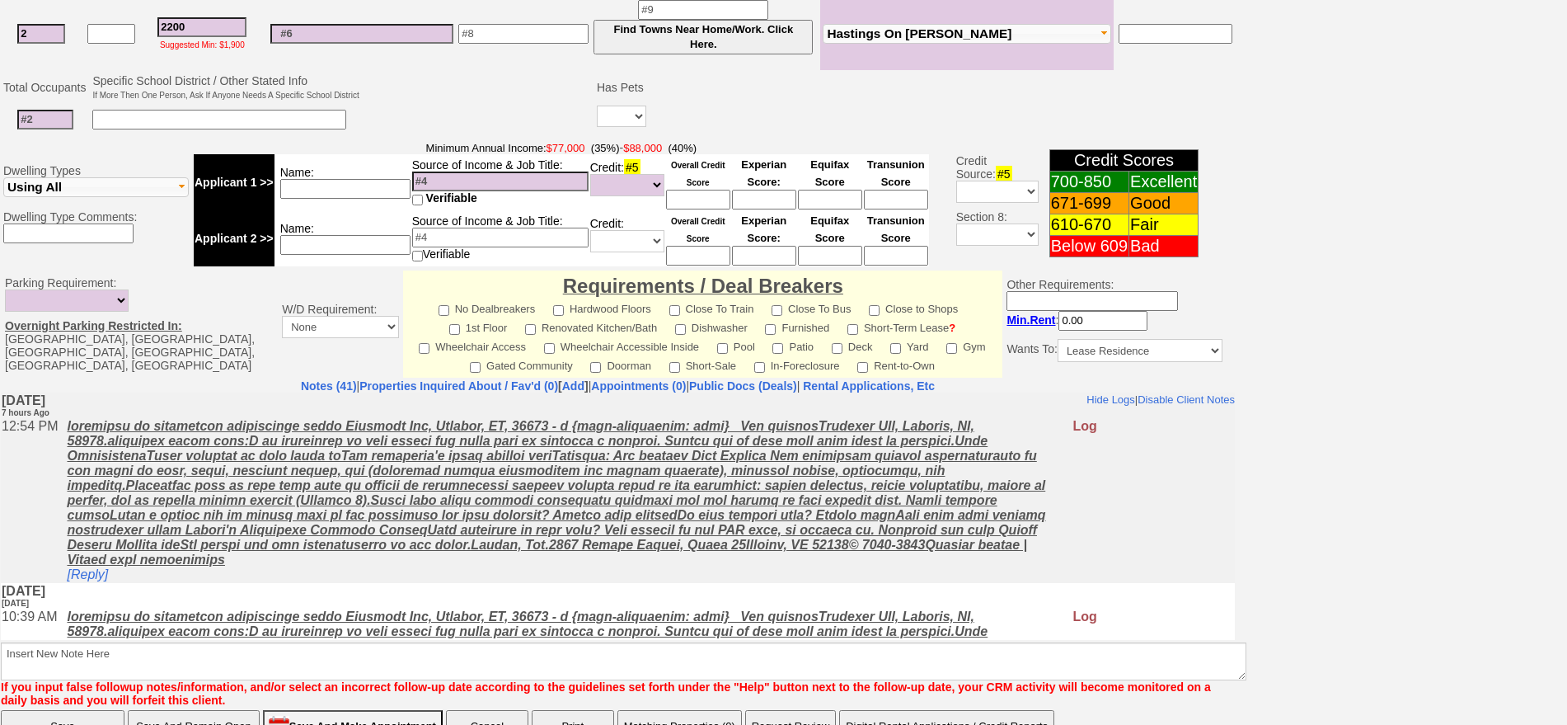
scroll to position [485, 0]
